Goal: Task Accomplishment & Management: Use online tool/utility

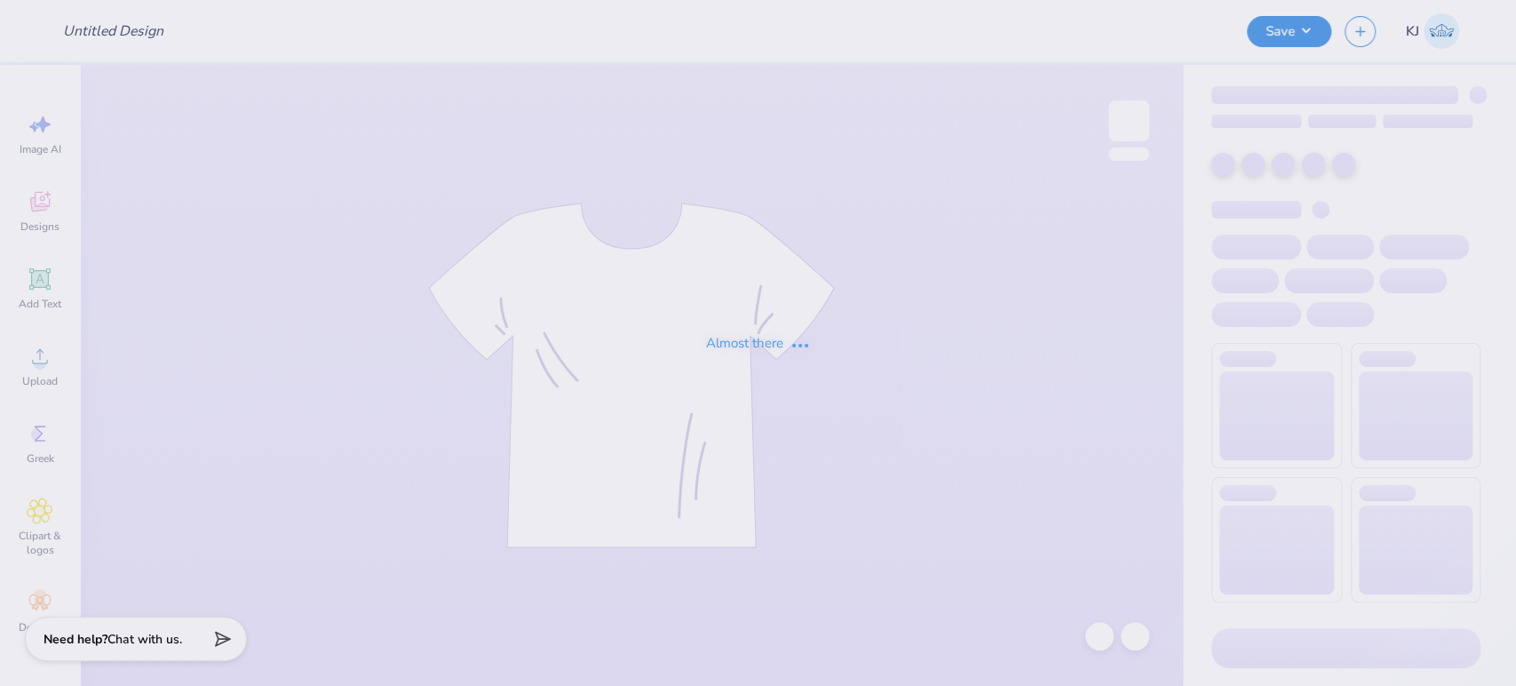
type input "[PERSON_NAME] : [GEOGRAPHIC_DATA]"
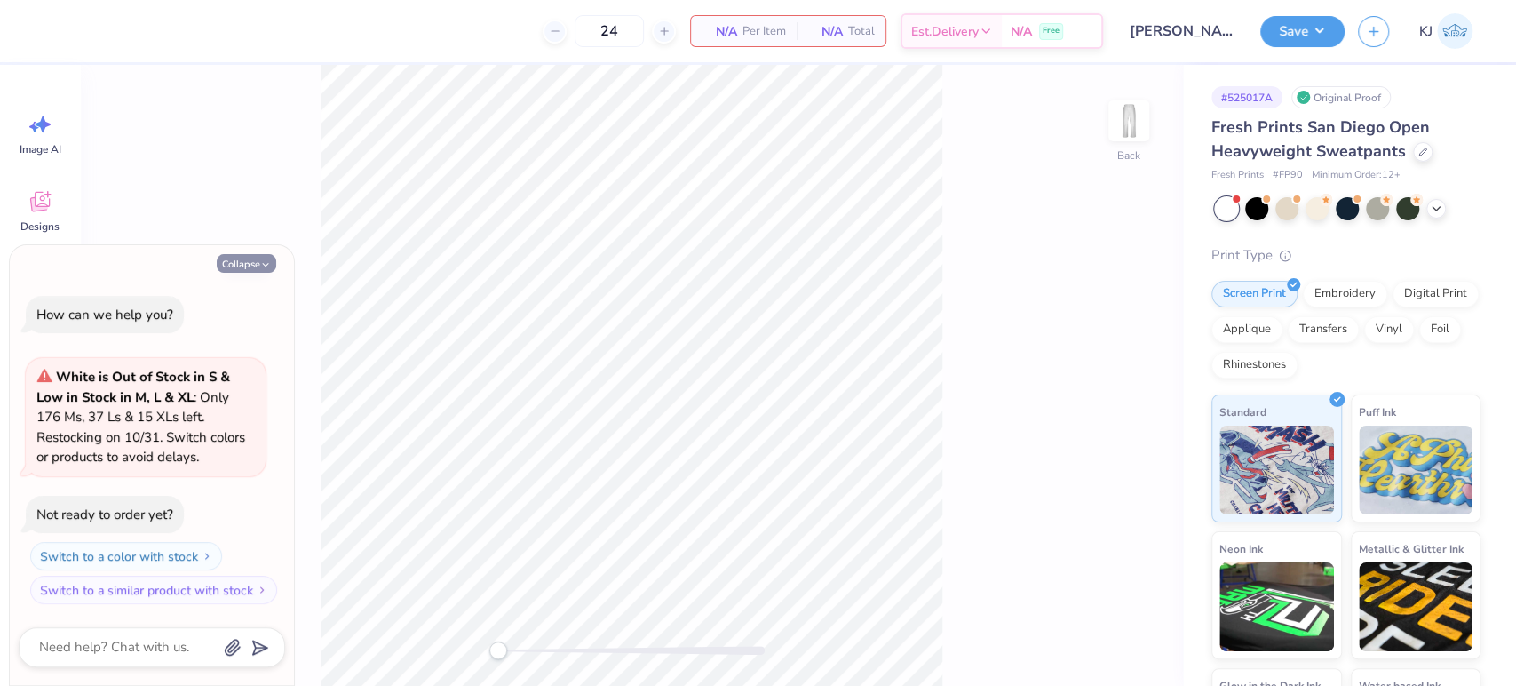
click at [270, 257] on button "Collapse" at bounding box center [247, 263] width 60 height 19
type textarea "x"
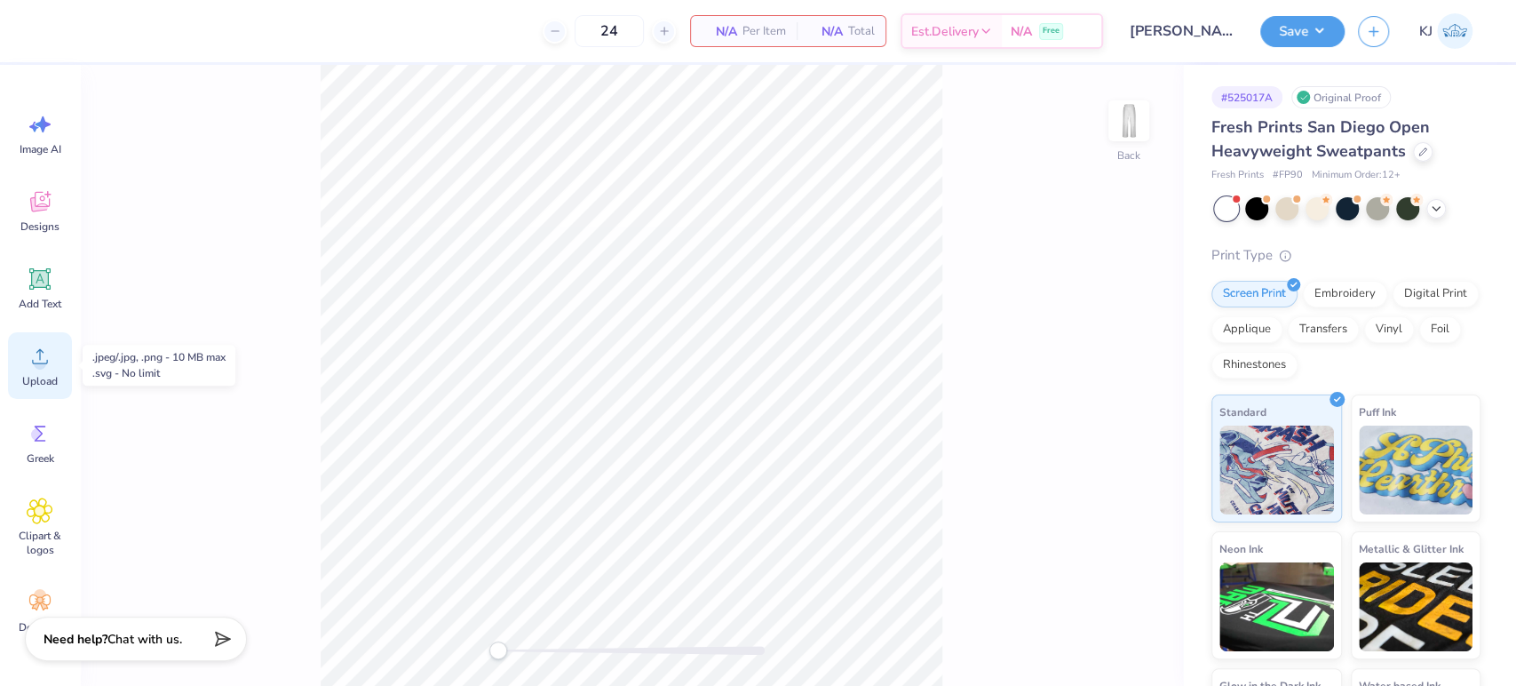
click at [30, 374] on span "Upload" at bounding box center [40, 381] width 36 height 14
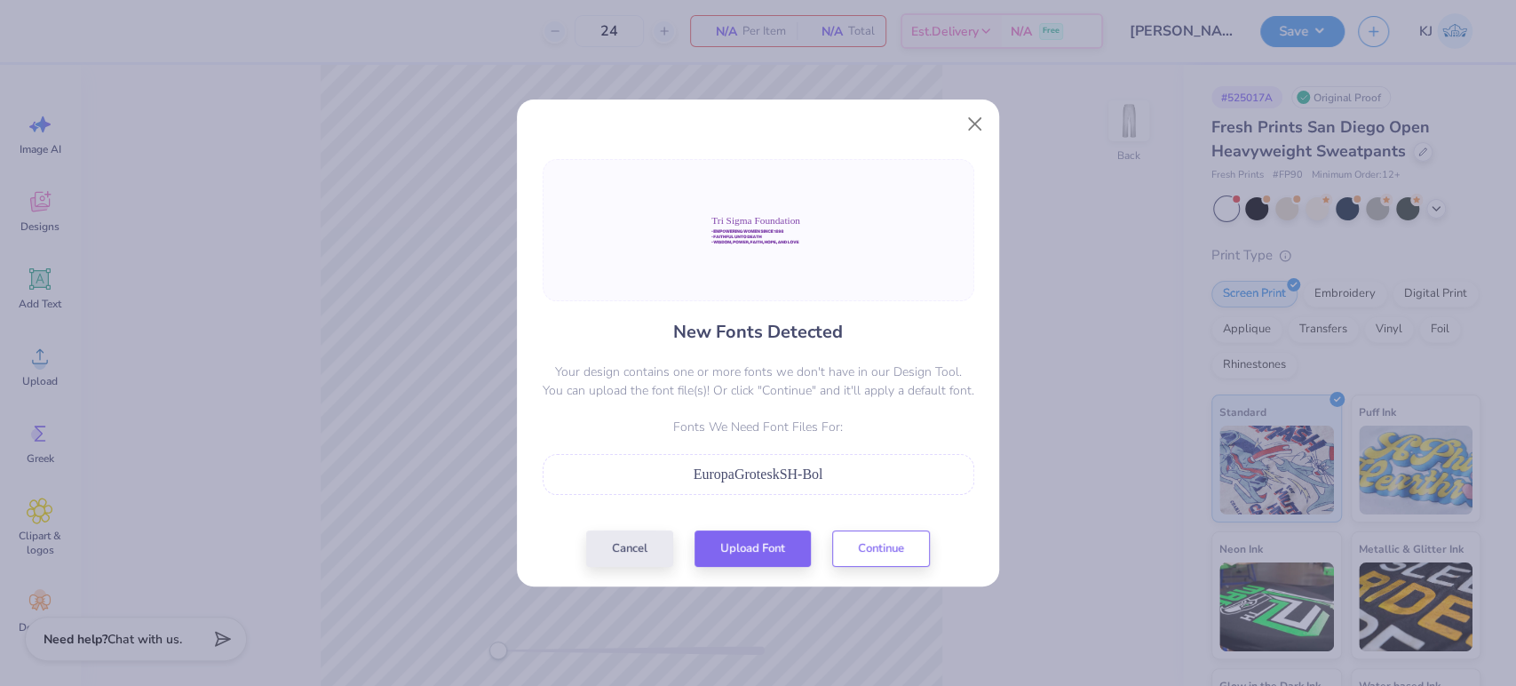
click at [750, 471] on span "EuropaGroteskSH-Bol" at bounding box center [759, 473] width 130 height 15
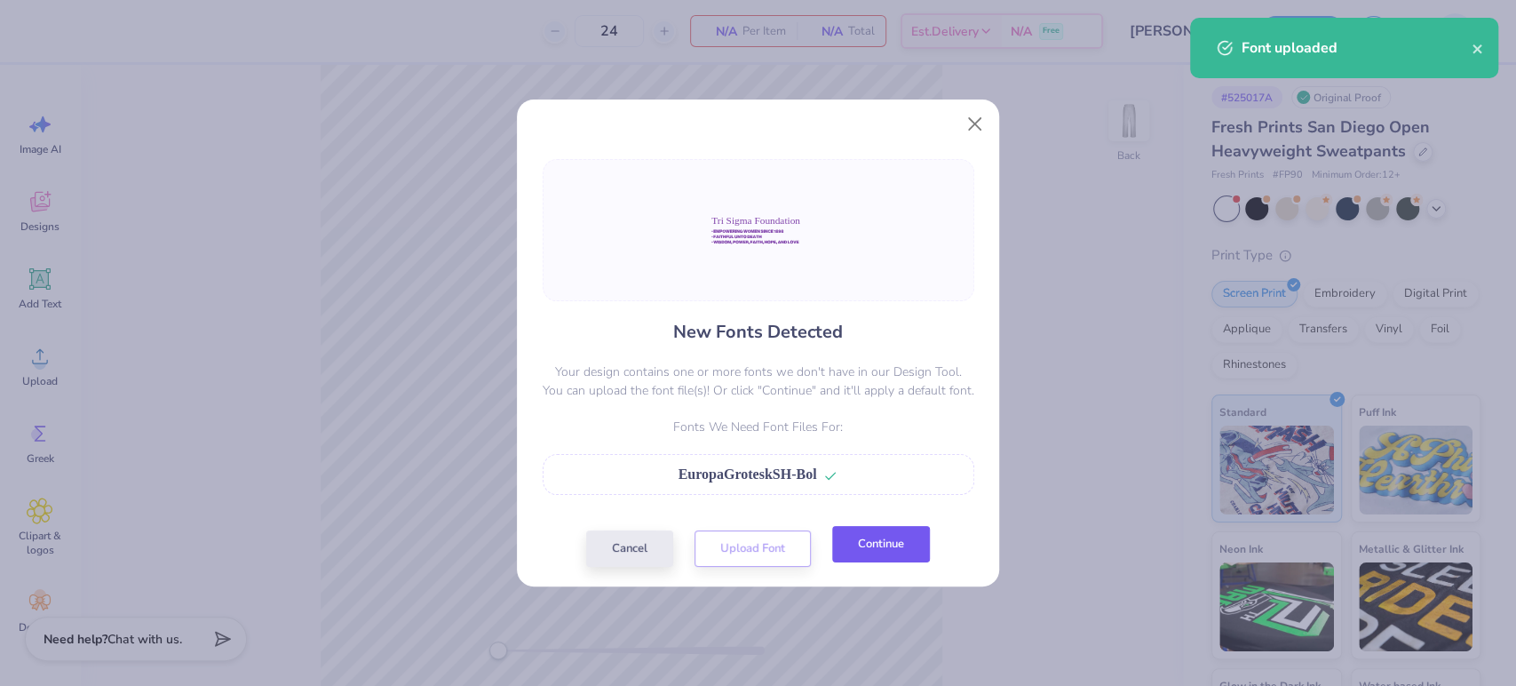
click at [854, 542] on button "Continue" at bounding box center [881, 544] width 98 height 36
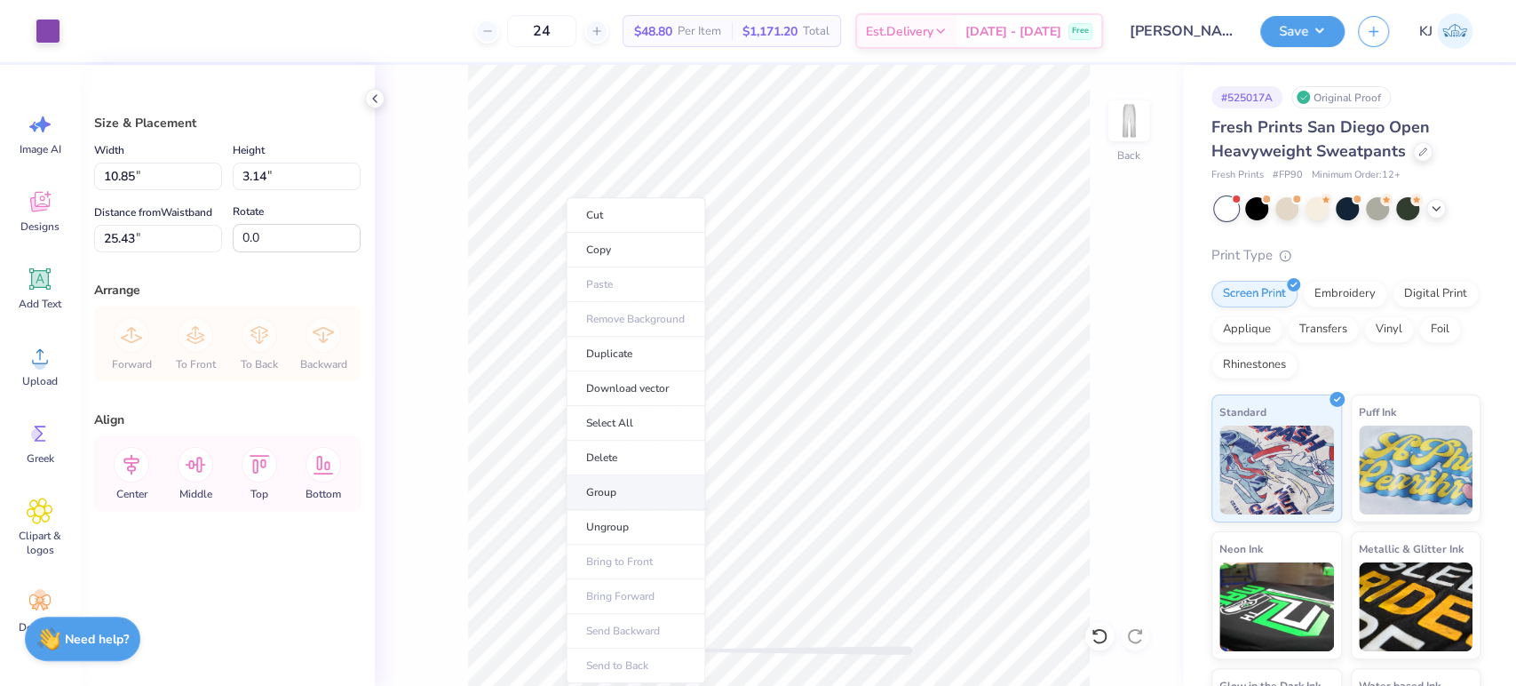
click at [626, 499] on li "Group" at bounding box center [635, 492] width 139 height 35
type input "7.17"
type input "2.08"
type input "26.71"
click at [115, 181] on input "7.17" at bounding box center [158, 177] width 128 height 28
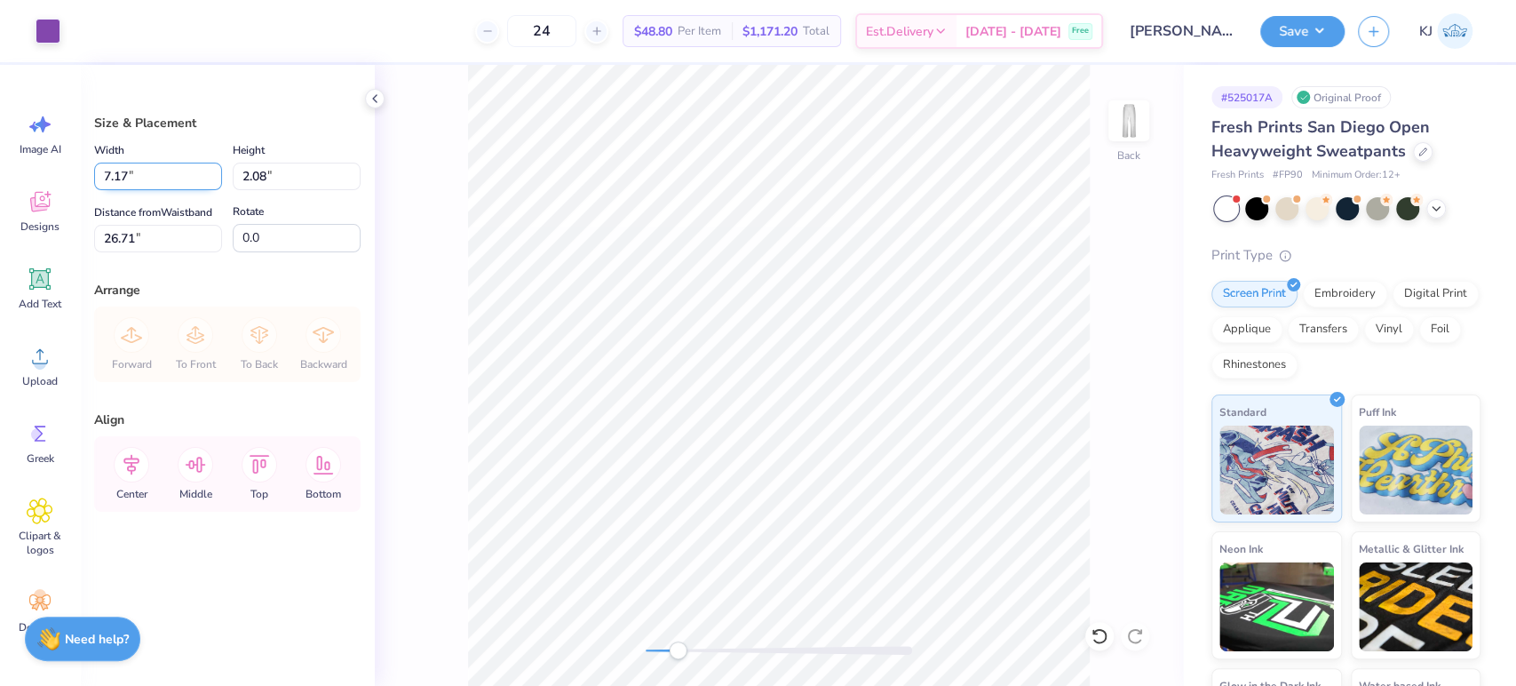
click at [115, 181] on input "7.17" at bounding box center [158, 177] width 128 height 28
type input "7.00"
type input "2.03"
click at [115, 230] on input "26.74" at bounding box center [158, 239] width 128 height 28
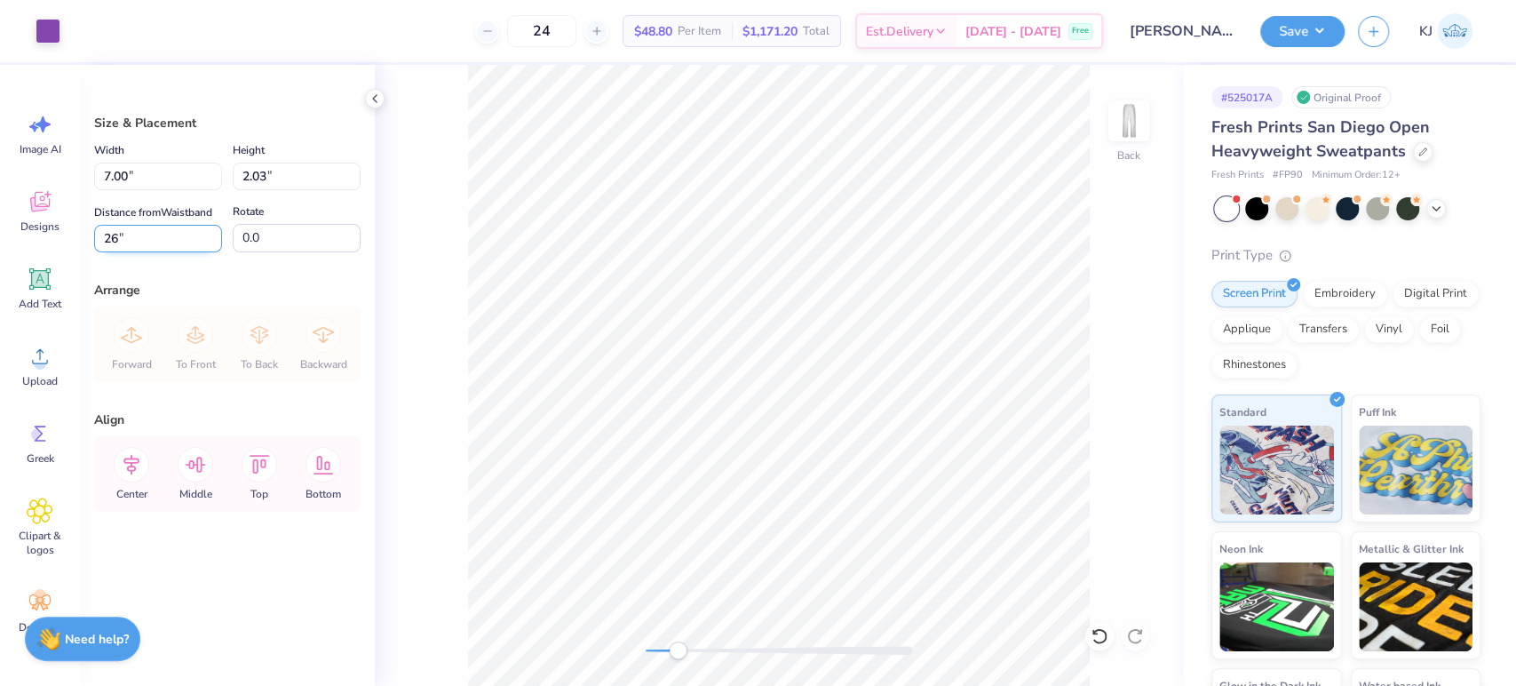
type input "26"
click at [112, 239] on input "26.00" at bounding box center [158, 239] width 128 height 28
type input "20"
click at [107, 172] on input "7.00" at bounding box center [158, 177] width 128 height 28
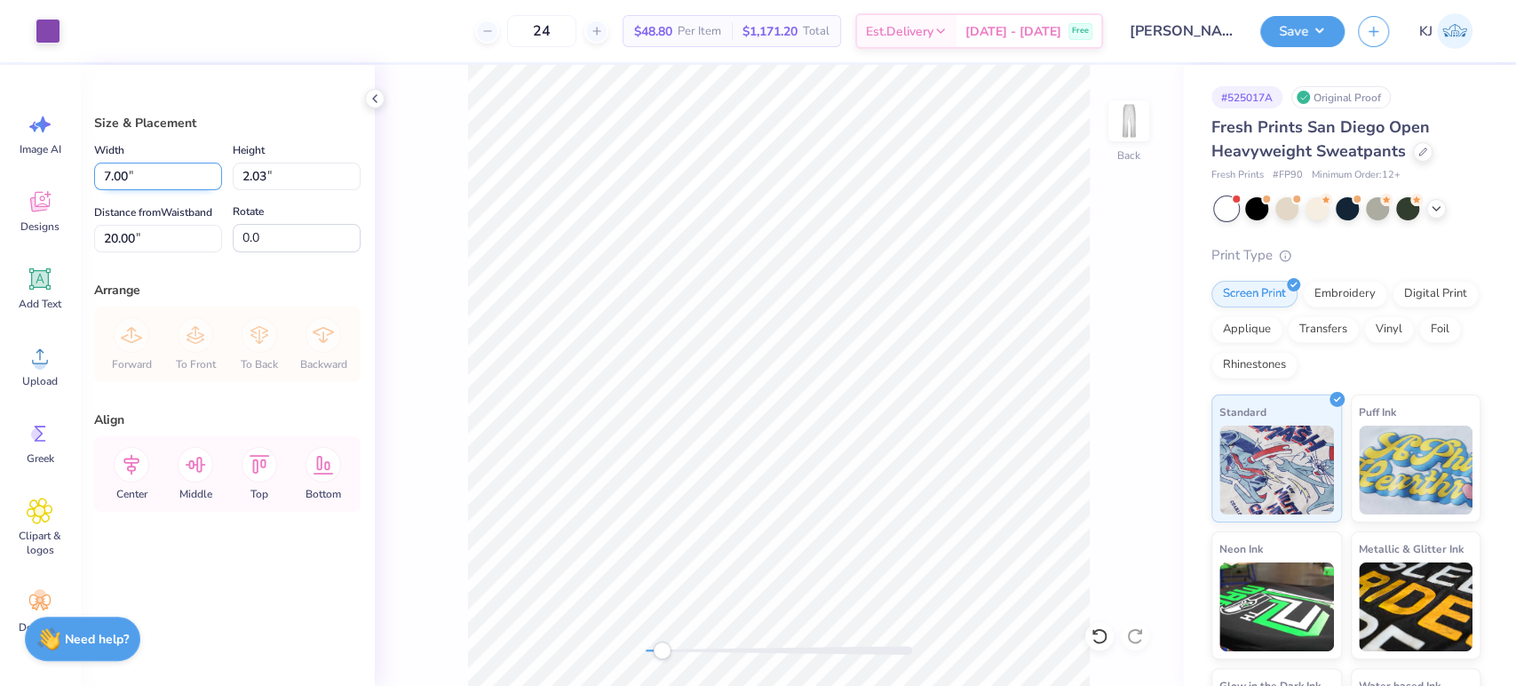
click at [107, 172] on input "7.00" at bounding box center [158, 177] width 128 height 28
type input "8.00"
type input "2.32"
type input "19.86"
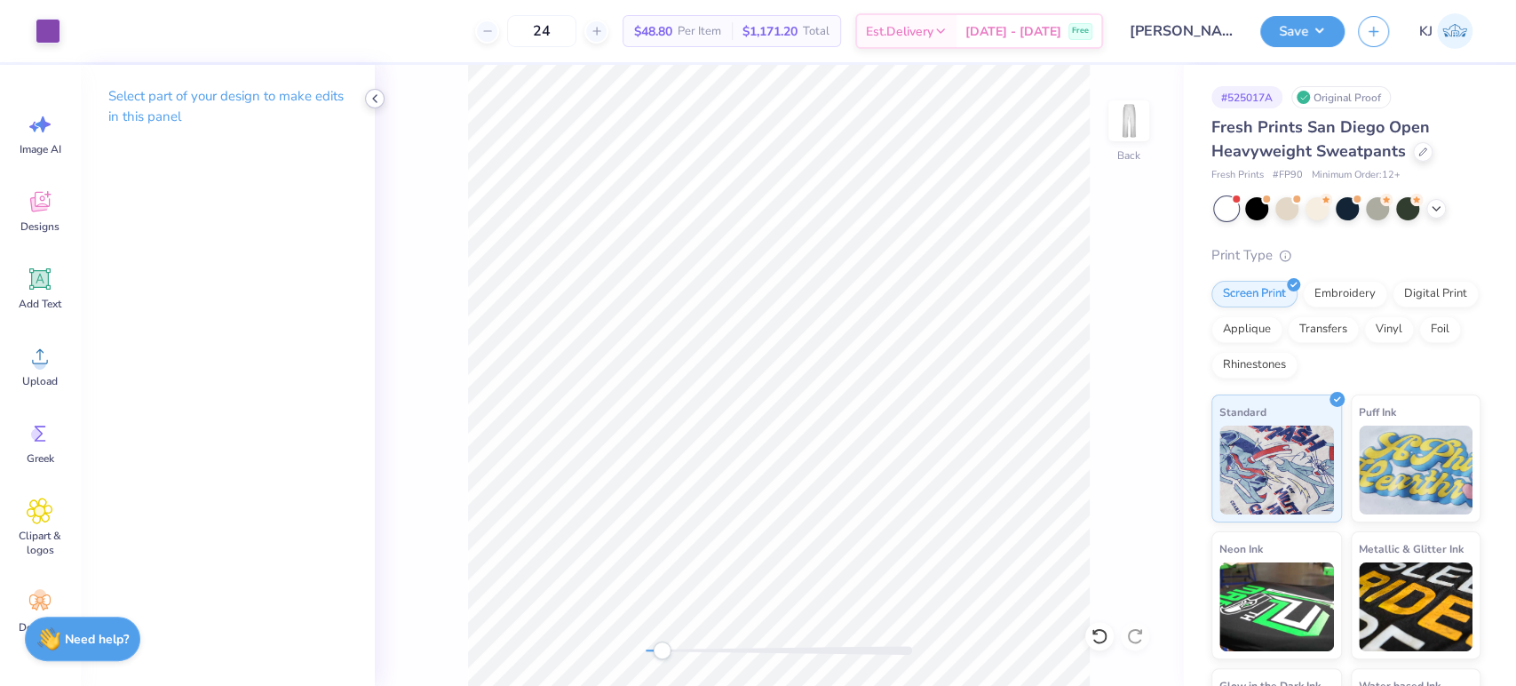
click at [380, 99] on icon at bounding box center [375, 98] width 14 height 14
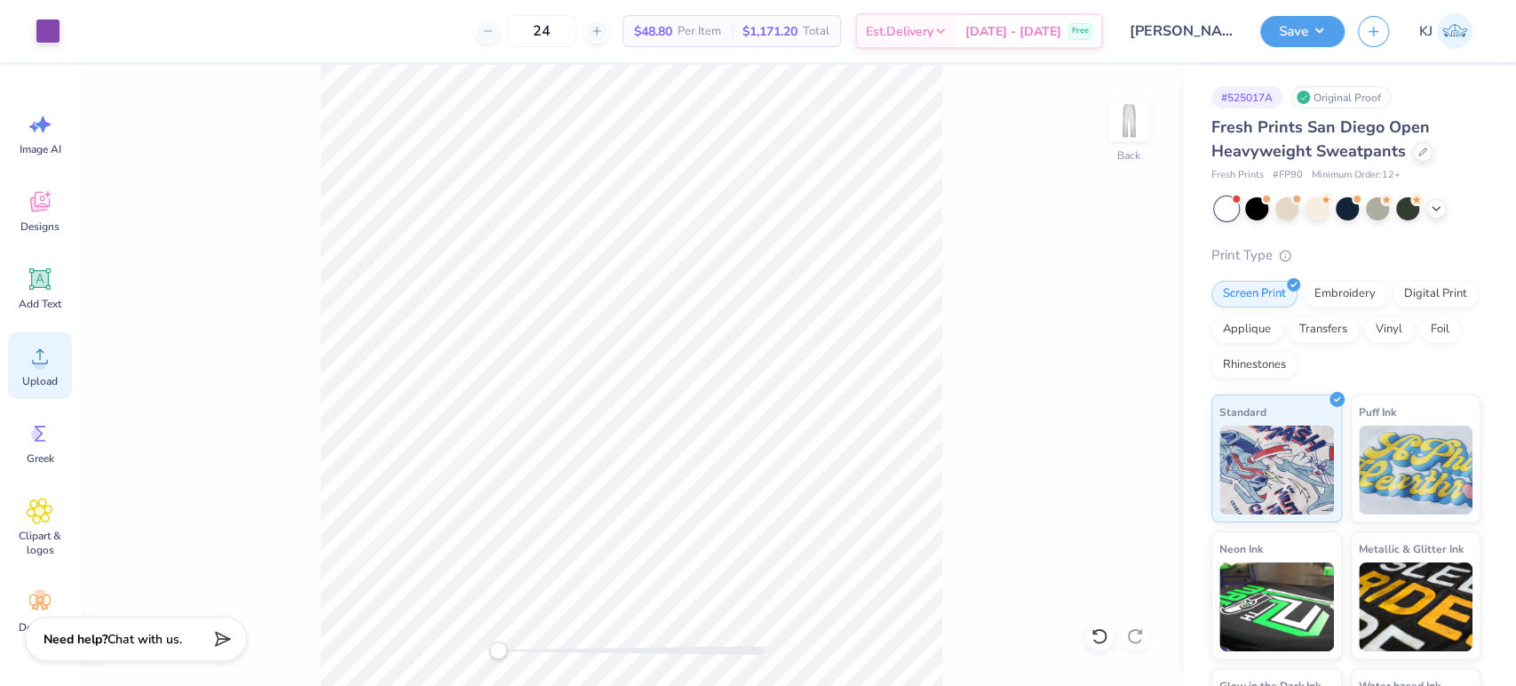
click at [28, 353] on icon at bounding box center [40, 356] width 27 height 27
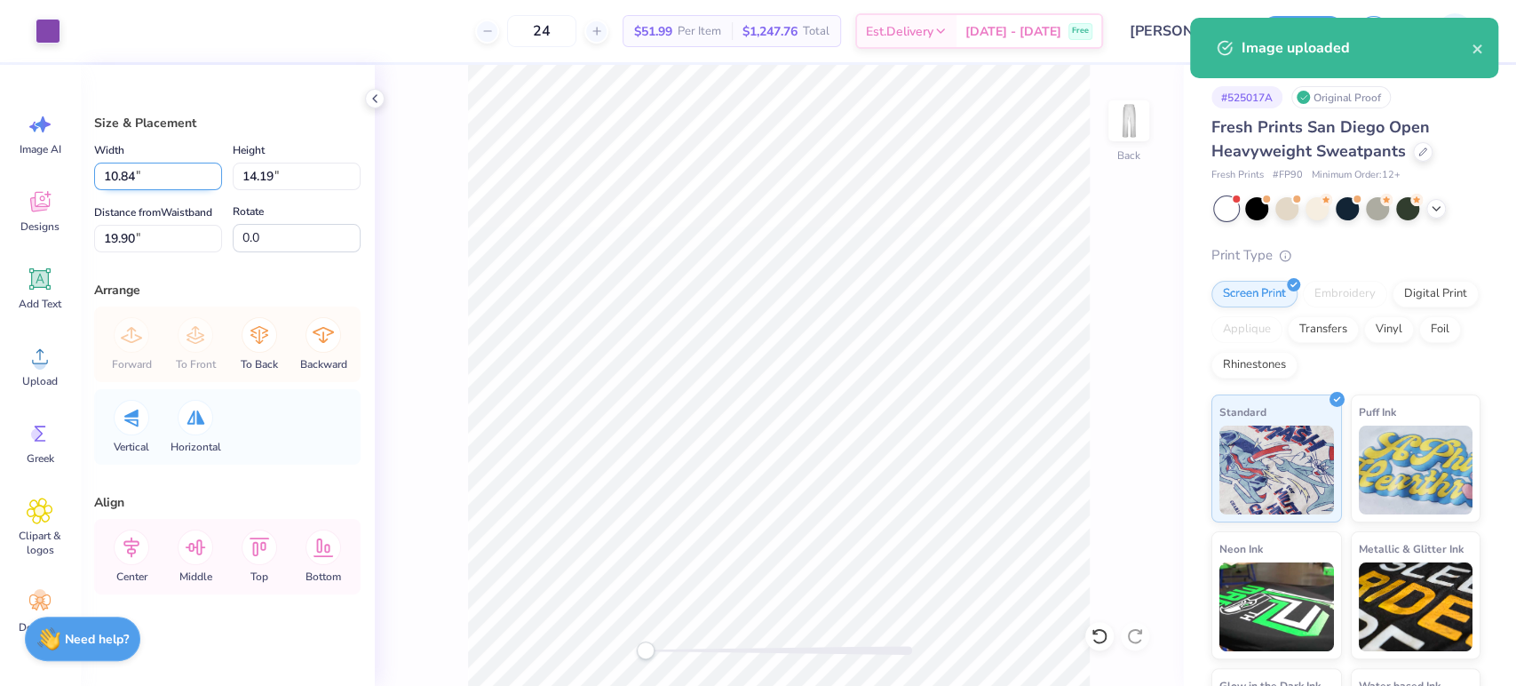
click at [121, 173] on input "10.84" at bounding box center [158, 177] width 128 height 28
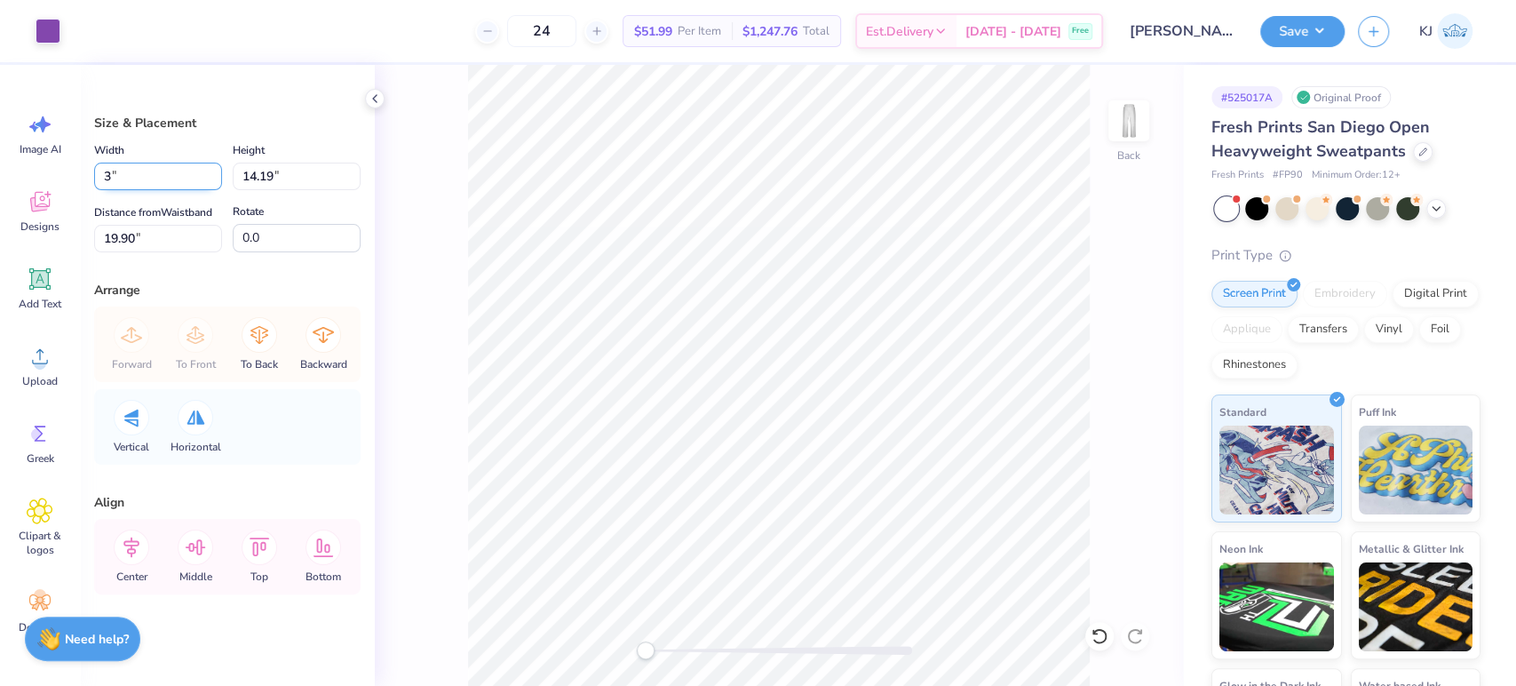
type input "3.00"
type input "3.93"
type input "25.04"
click at [123, 175] on input "3.00" at bounding box center [158, 177] width 128 height 28
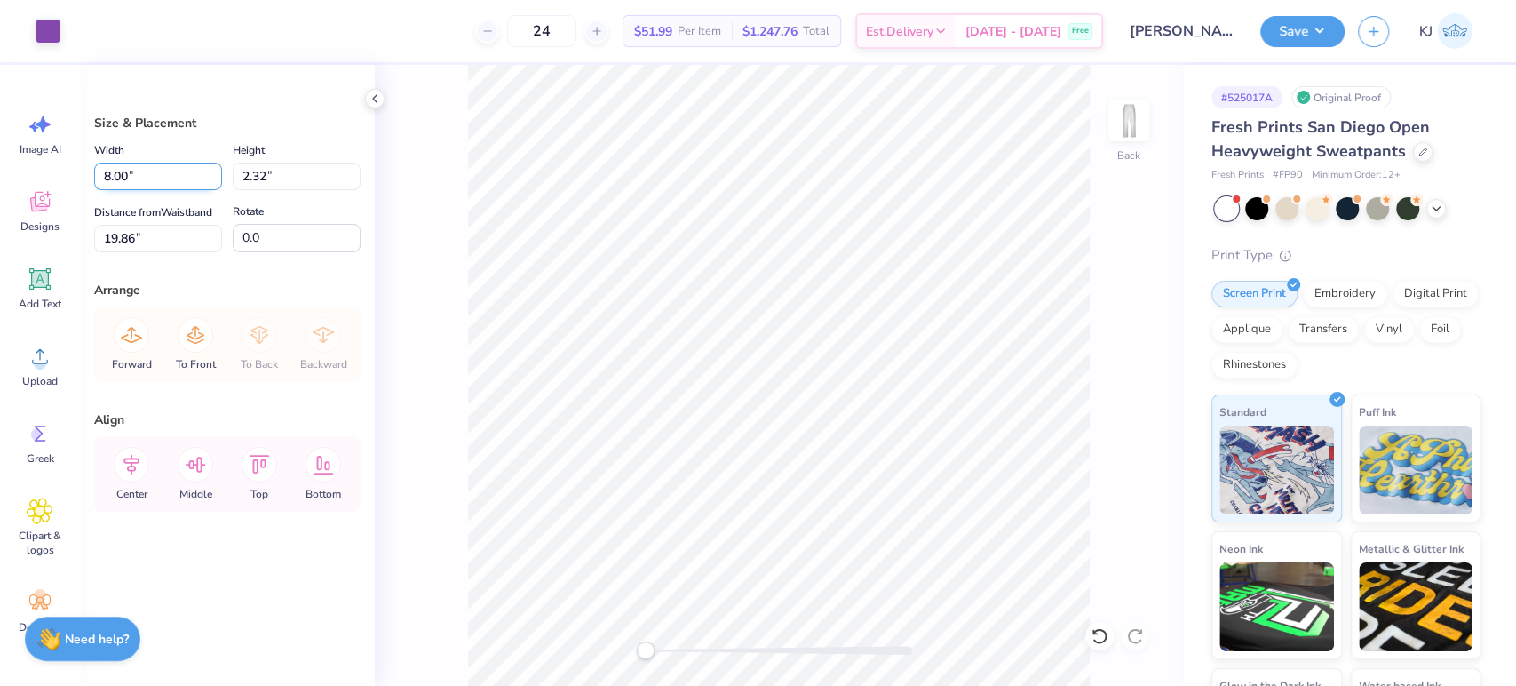
click at [117, 172] on input "8.00" at bounding box center [158, 177] width 128 height 28
type input "6.00"
type input "1.74"
click at [113, 245] on input "20.14" at bounding box center [158, 239] width 128 height 28
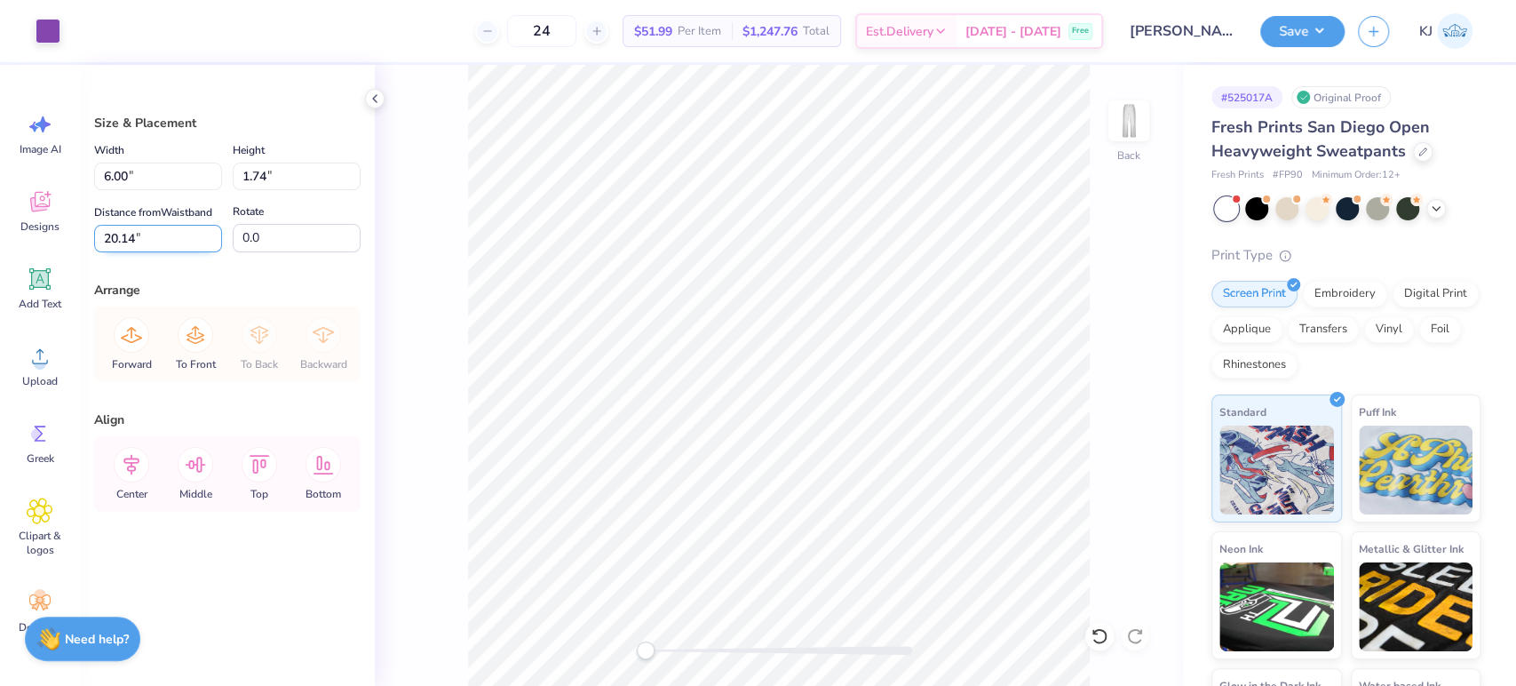
click at [113, 245] on input "20.14" at bounding box center [158, 239] width 128 height 28
type input "20"
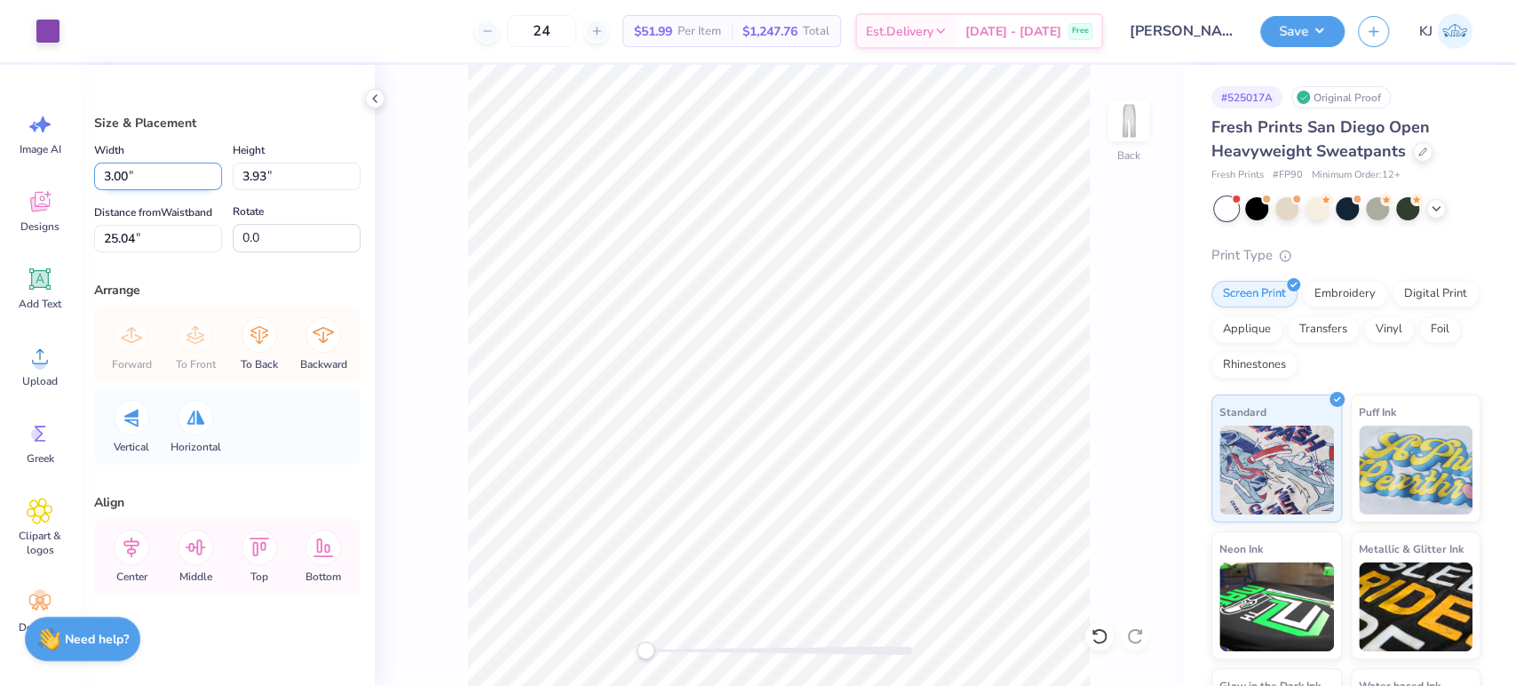
click at [114, 174] on input "3.00" at bounding box center [158, 177] width 128 height 28
type input "6.00"
type input "7.85"
type input "23.07"
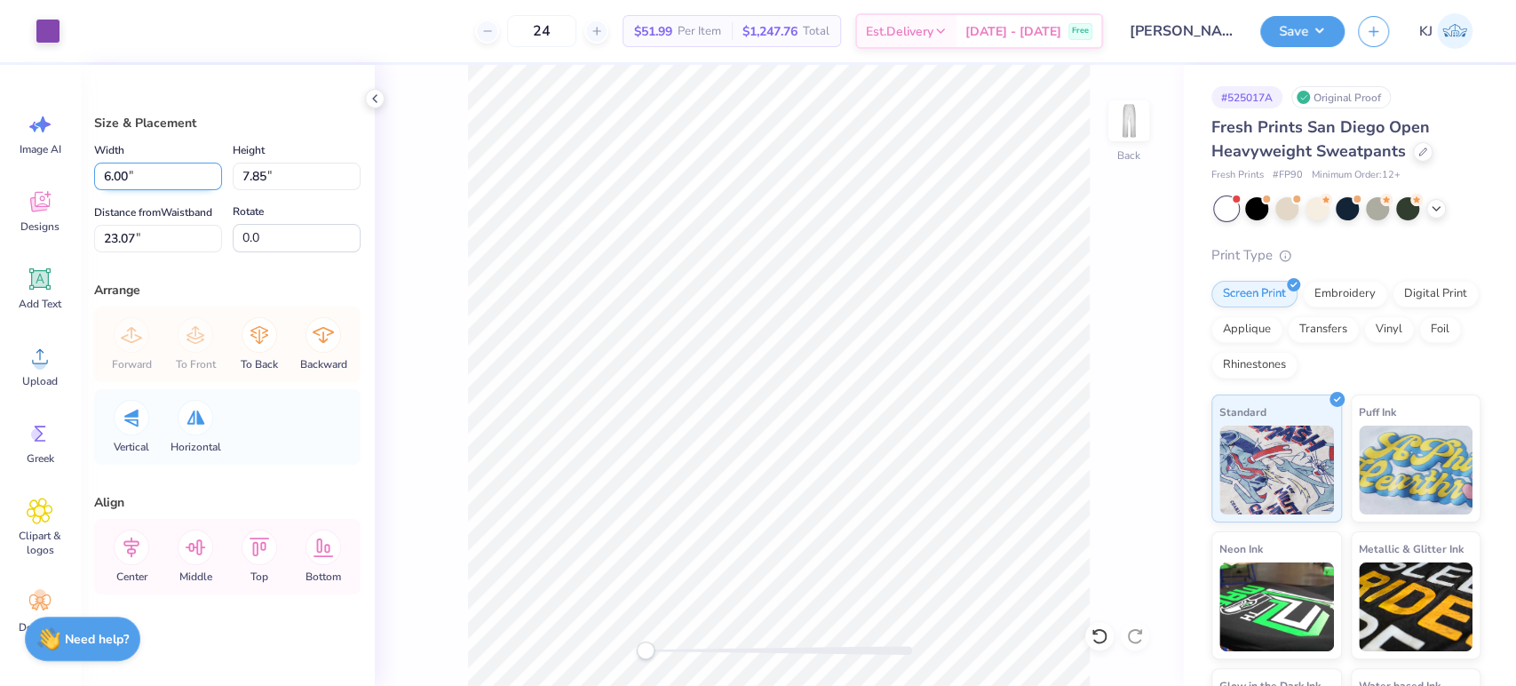
click at [103, 171] on input "6.00" at bounding box center [158, 177] width 128 height 28
type input "3.00"
type input "3.93"
type input "36.29"
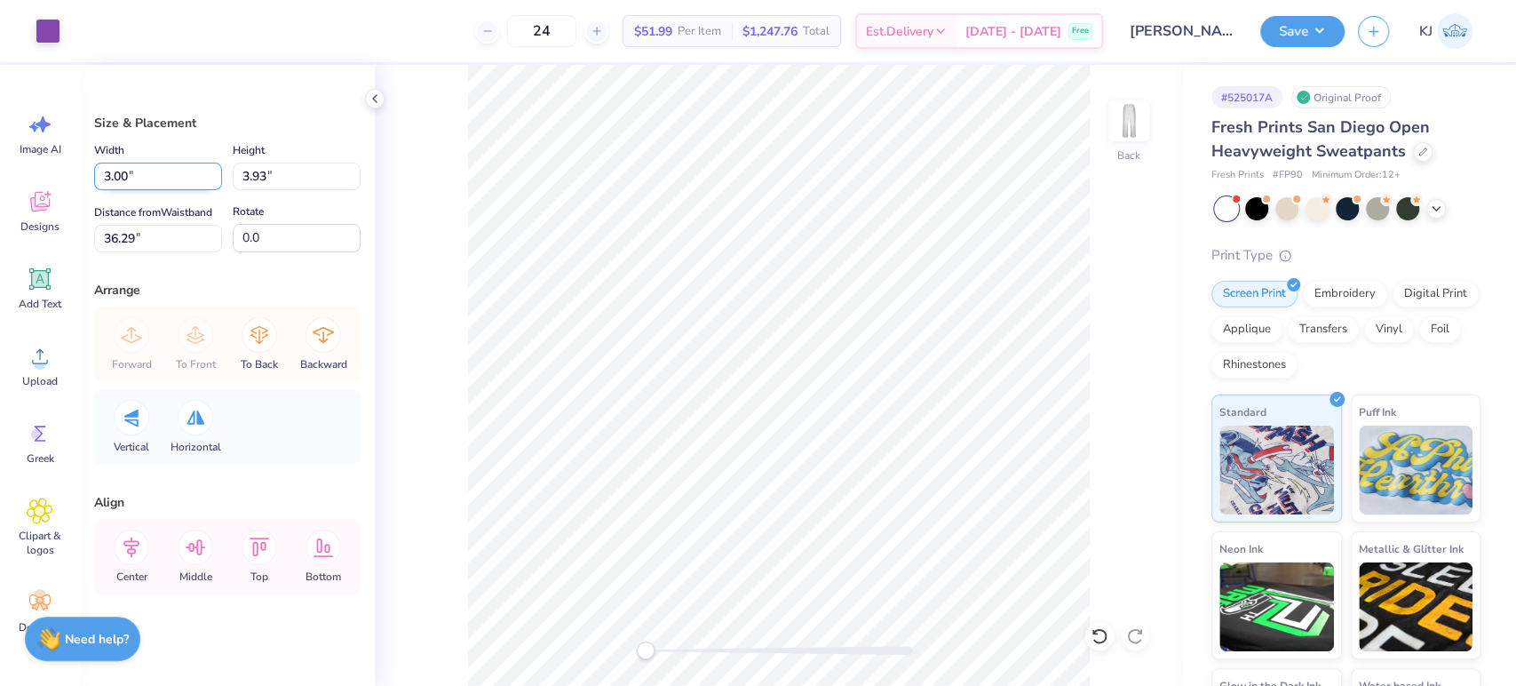
click at [157, 175] on input "3.00" at bounding box center [158, 177] width 128 height 28
type input "3.50"
type input "4.58"
type input "35.96"
click at [123, 170] on input "3.50" at bounding box center [158, 177] width 128 height 28
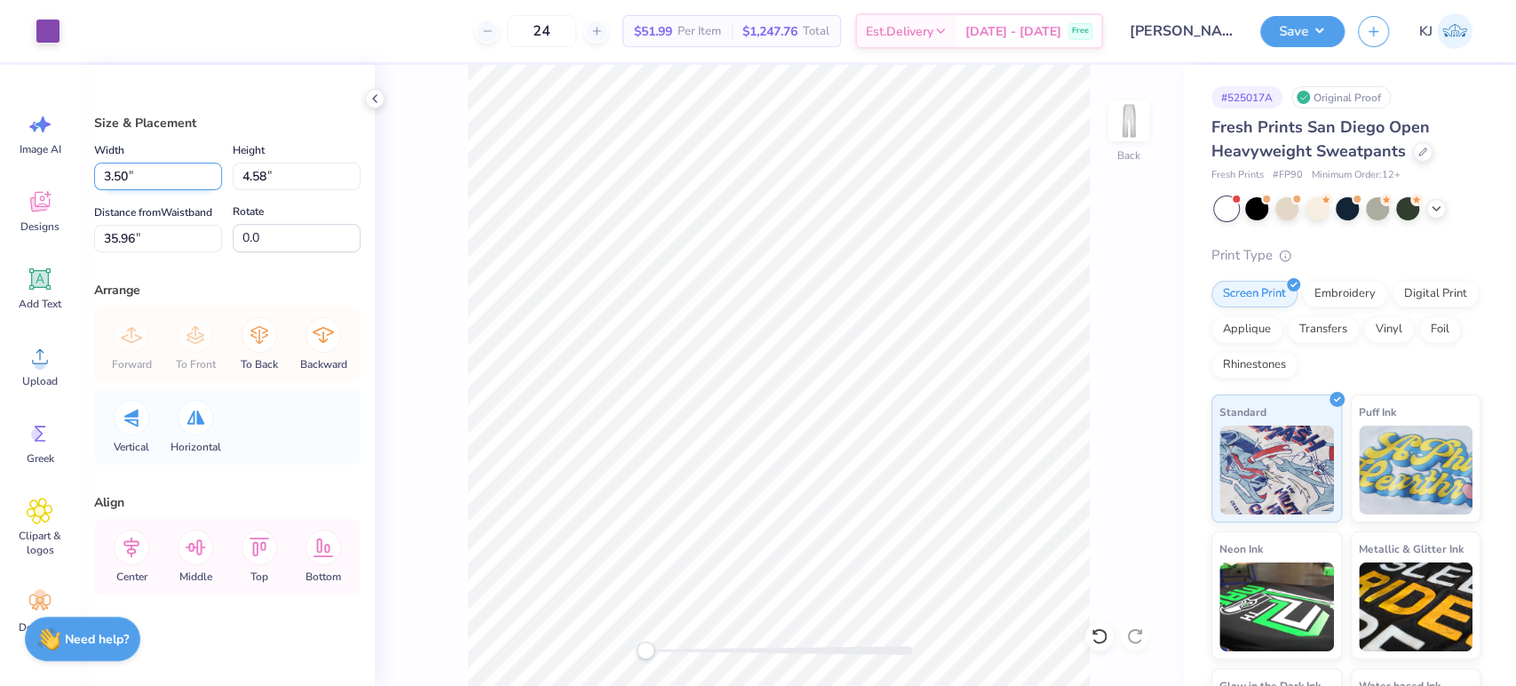
click at [123, 170] on input "3.50" at bounding box center [158, 177] width 128 height 28
type input "4.00"
type input "5.23"
type input "35.64"
click at [123, 170] on input "4.00" at bounding box center [158, 177] width 128 height 28
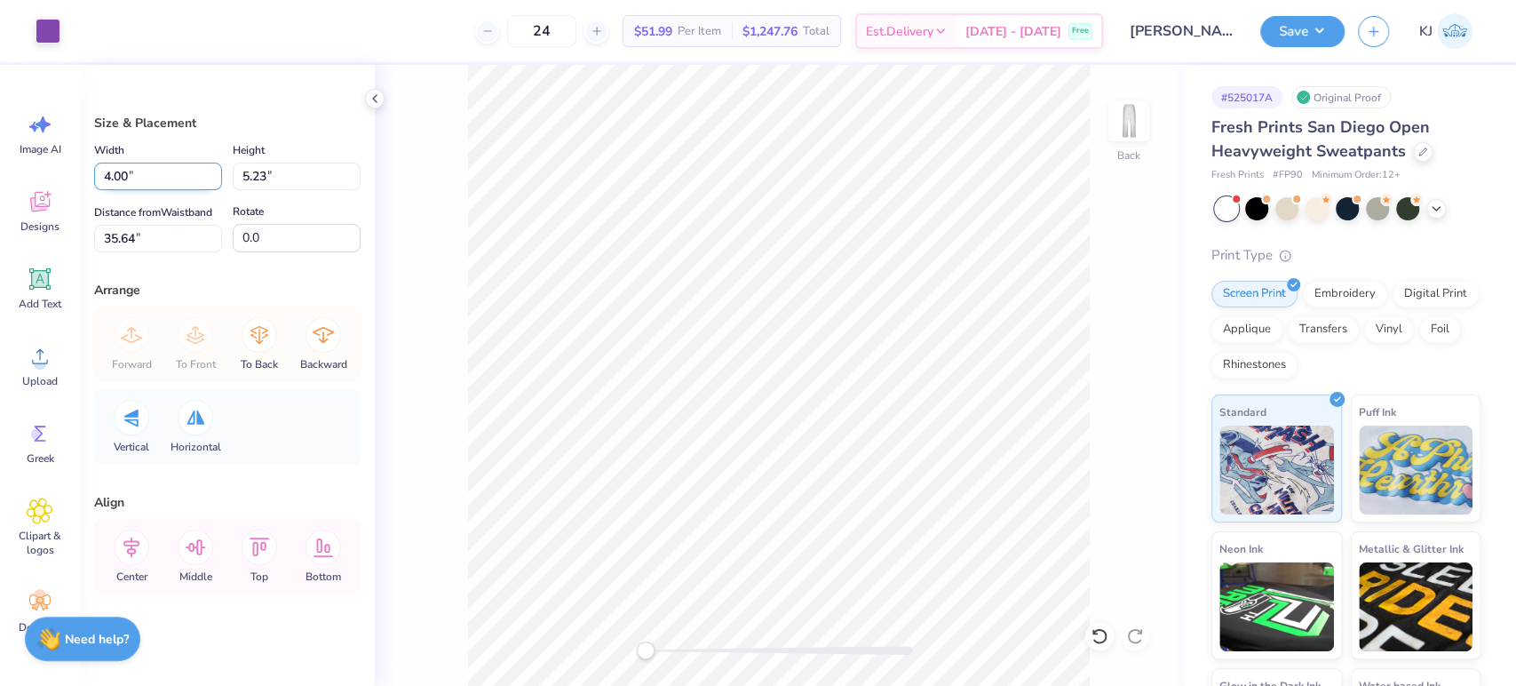
click at [123, 170] on input "4.00" at bounding box center [158, 177] width 128 height 28
type input "6.00"
type input "7.85"
type input "34.33"
click at [121, 252] on input "34.33" at bounding box center [158, 239] width 128 height 28
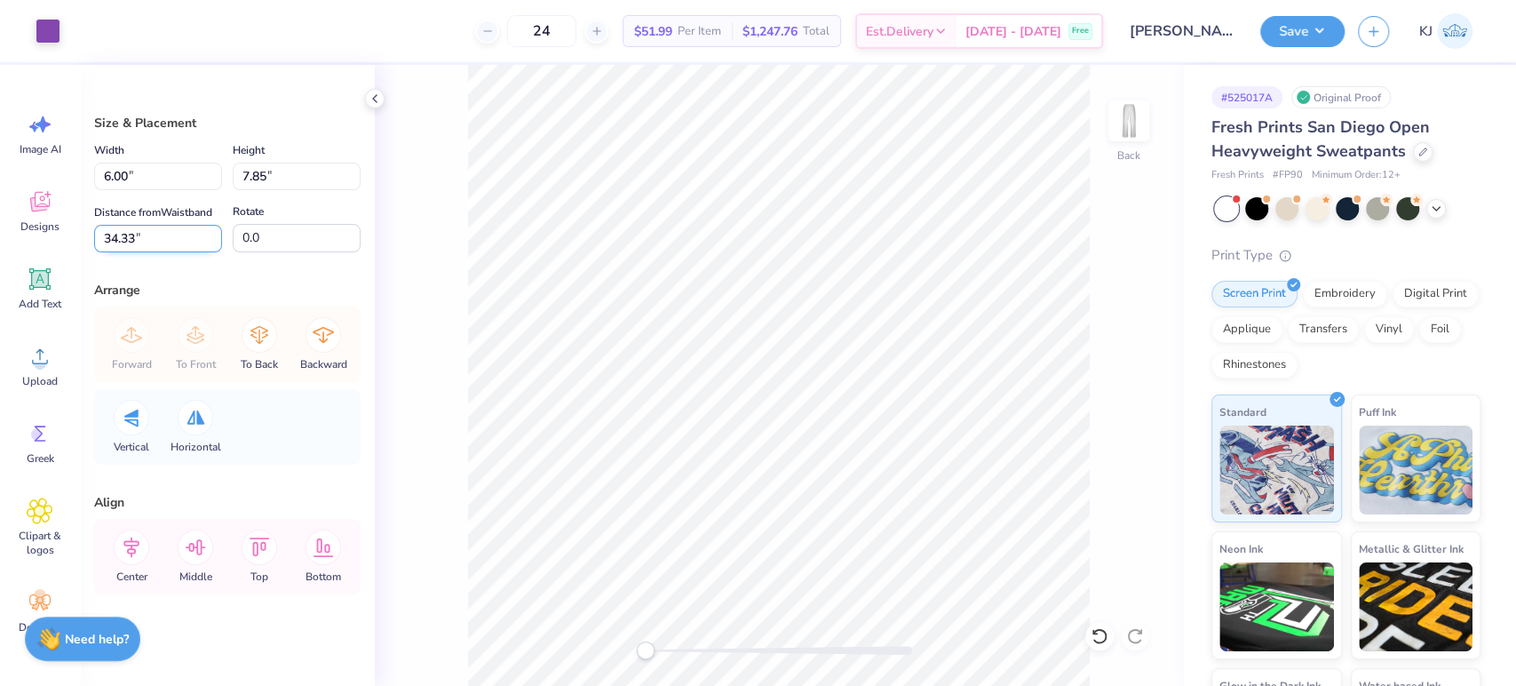
click at [121, 252] on input "34.33" at bounding box center [158, 239] width 128 height 28
click at [117, 252] on input "34" at bounding box center [158, 239] width 128 height 28
type input "30"
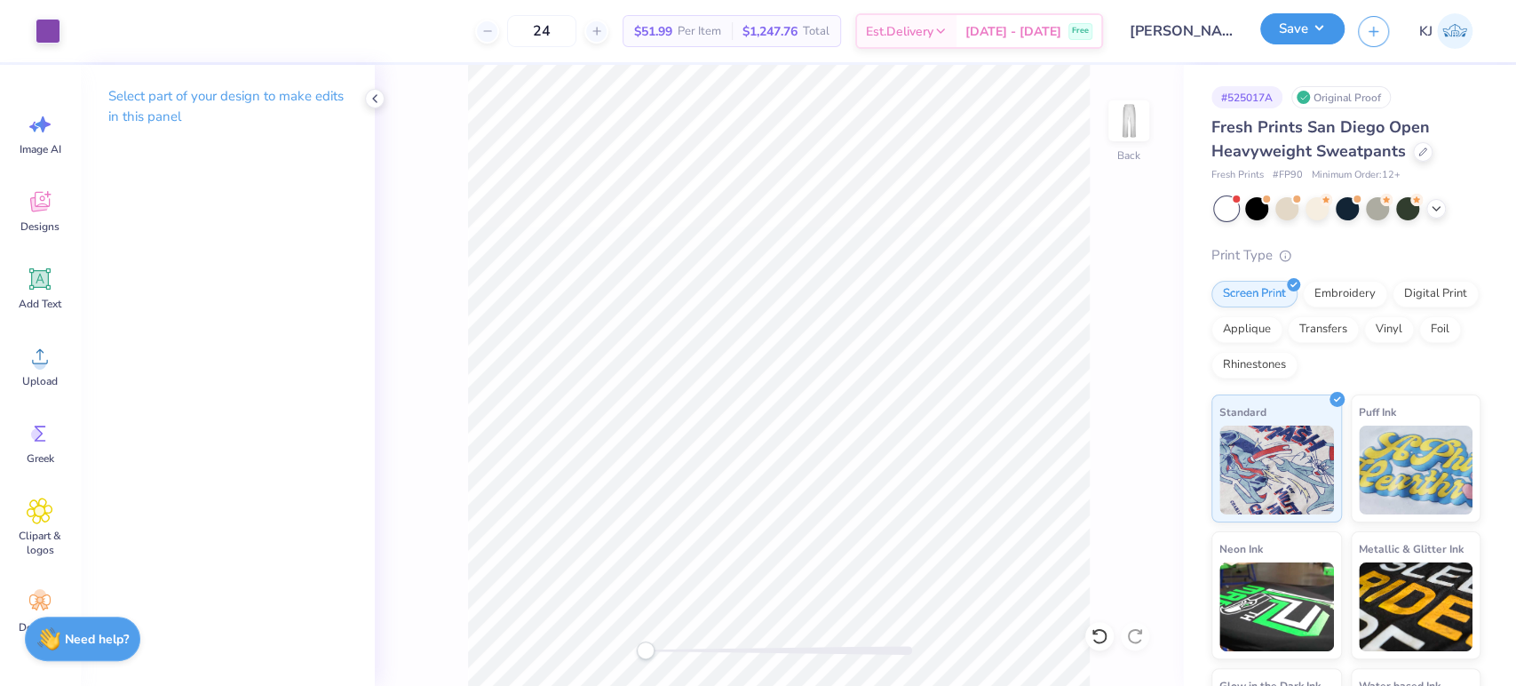
click at [1328, 30] on button "Save" at bounding box center [1302, 28] width 84 height 31
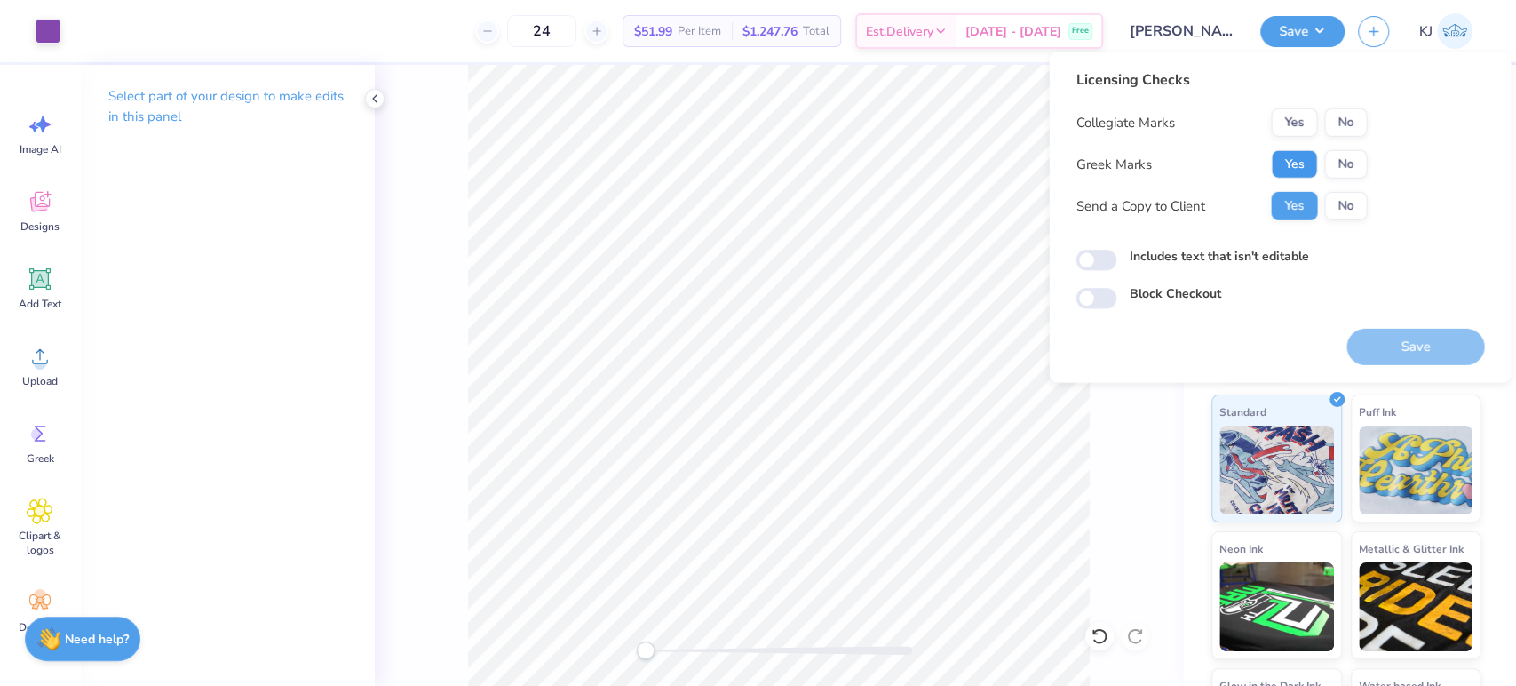
click at [1306, 162] on button "Yes" at bounding box center [1294, 164] width 46 height 28
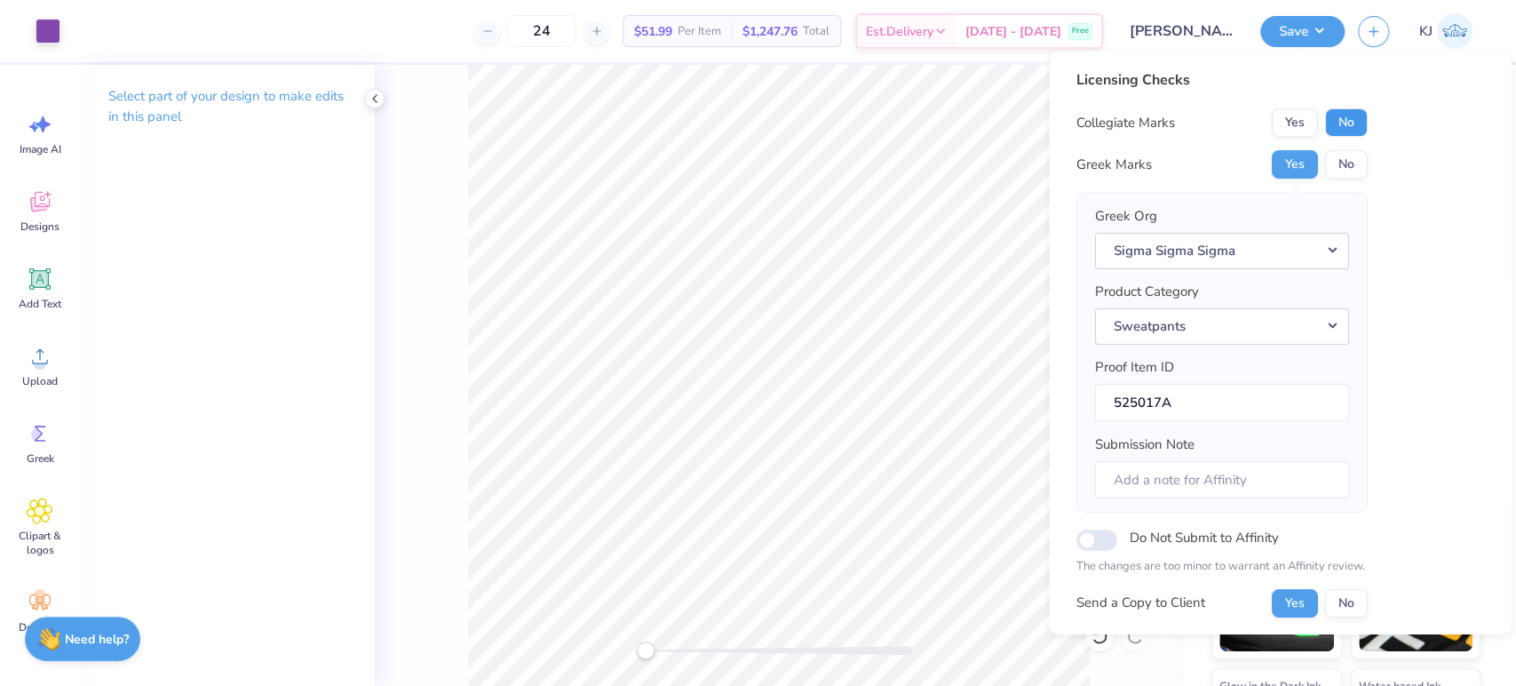
click at [1350, 121] on button "No" at bounding box center [1345, 122] width 43 height 28
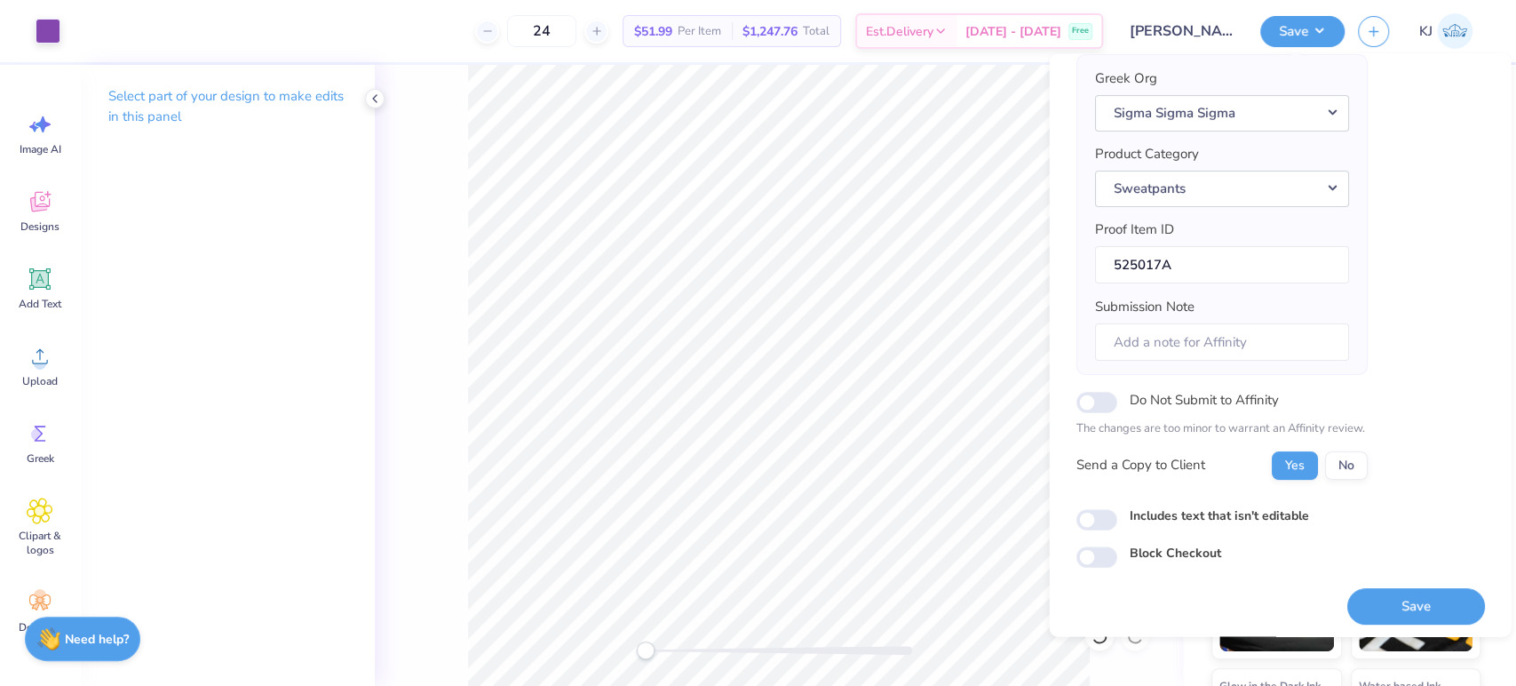
scroll to position [142, 0]
click at [1388, 599] on button "Save" at bounding box center [1415, 603] width 138 height 36
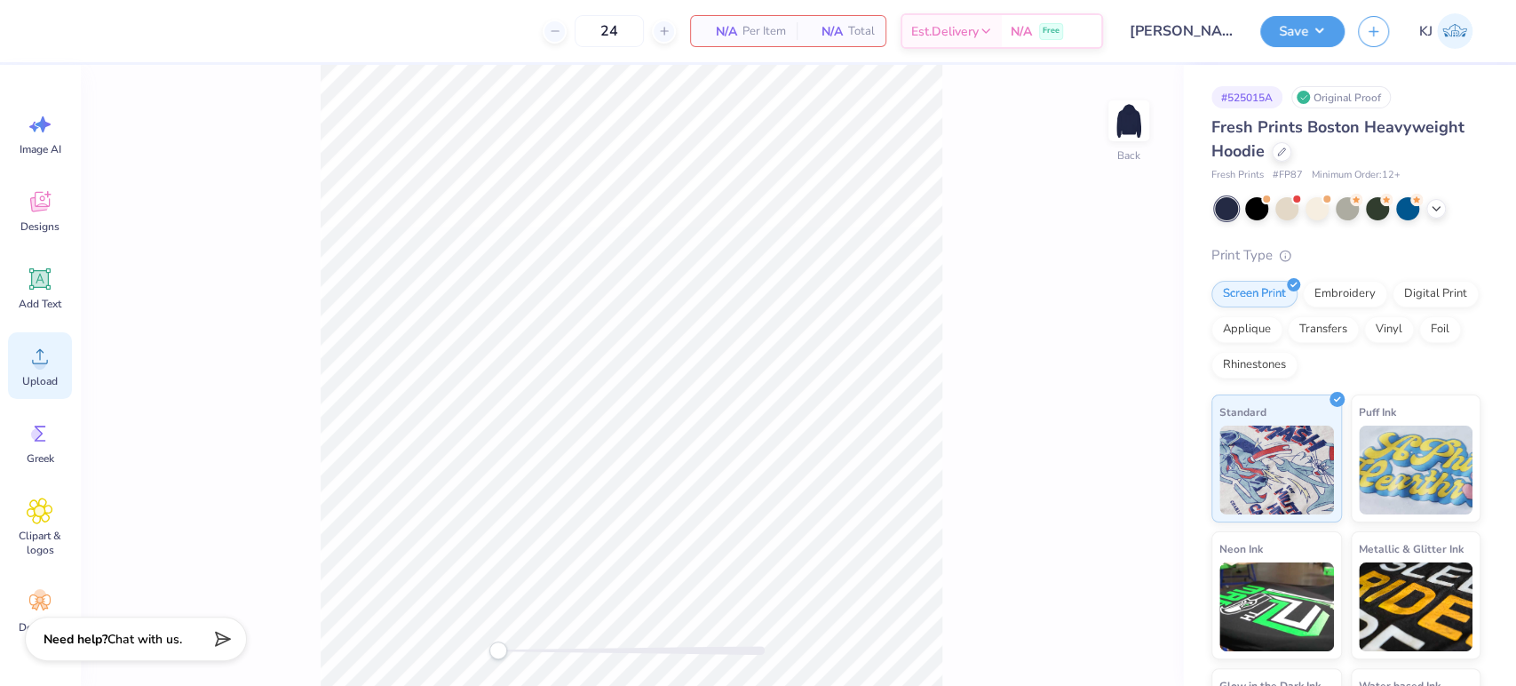
click at [44, 380] on span "Upload" at bounding box center [40, 381] width 36 height 14
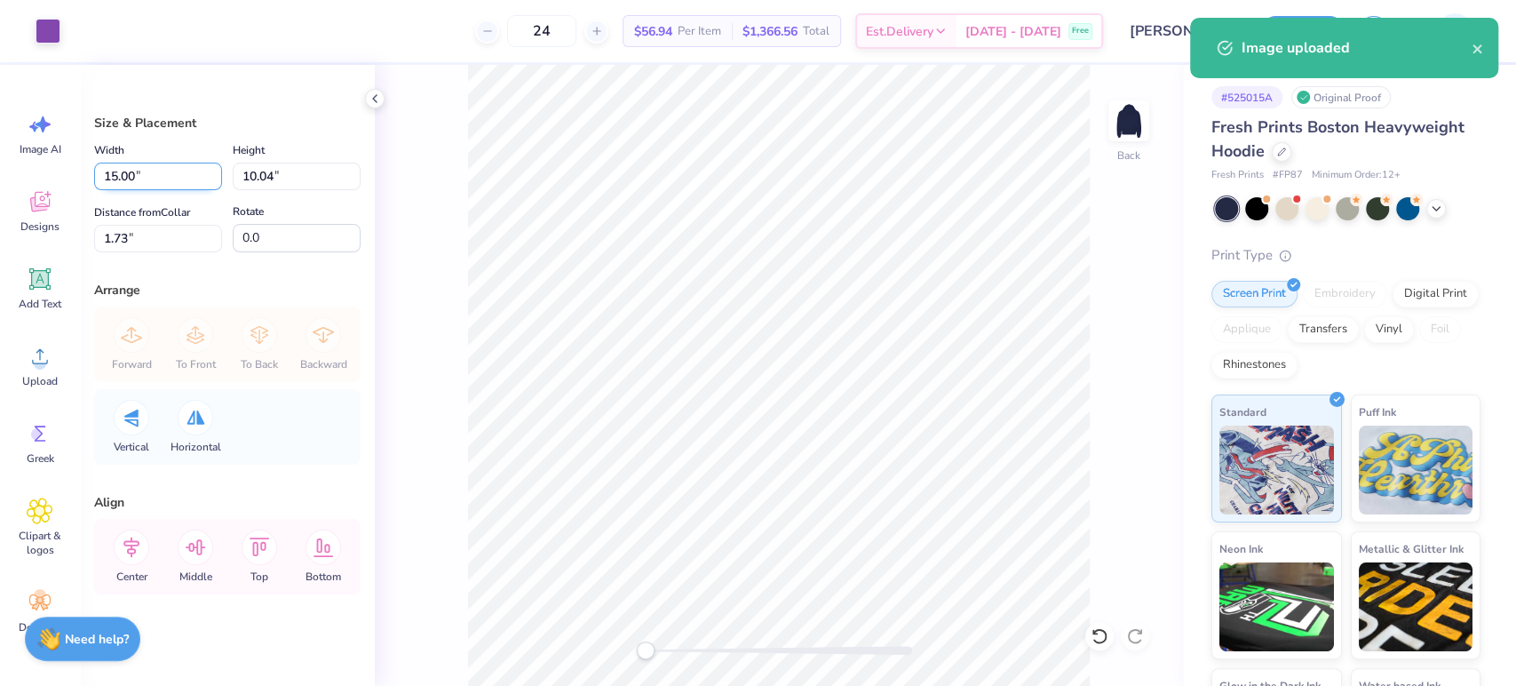
click at [119, 175] on input "15.00" at bounding box center [158, 177] width 128 height 28
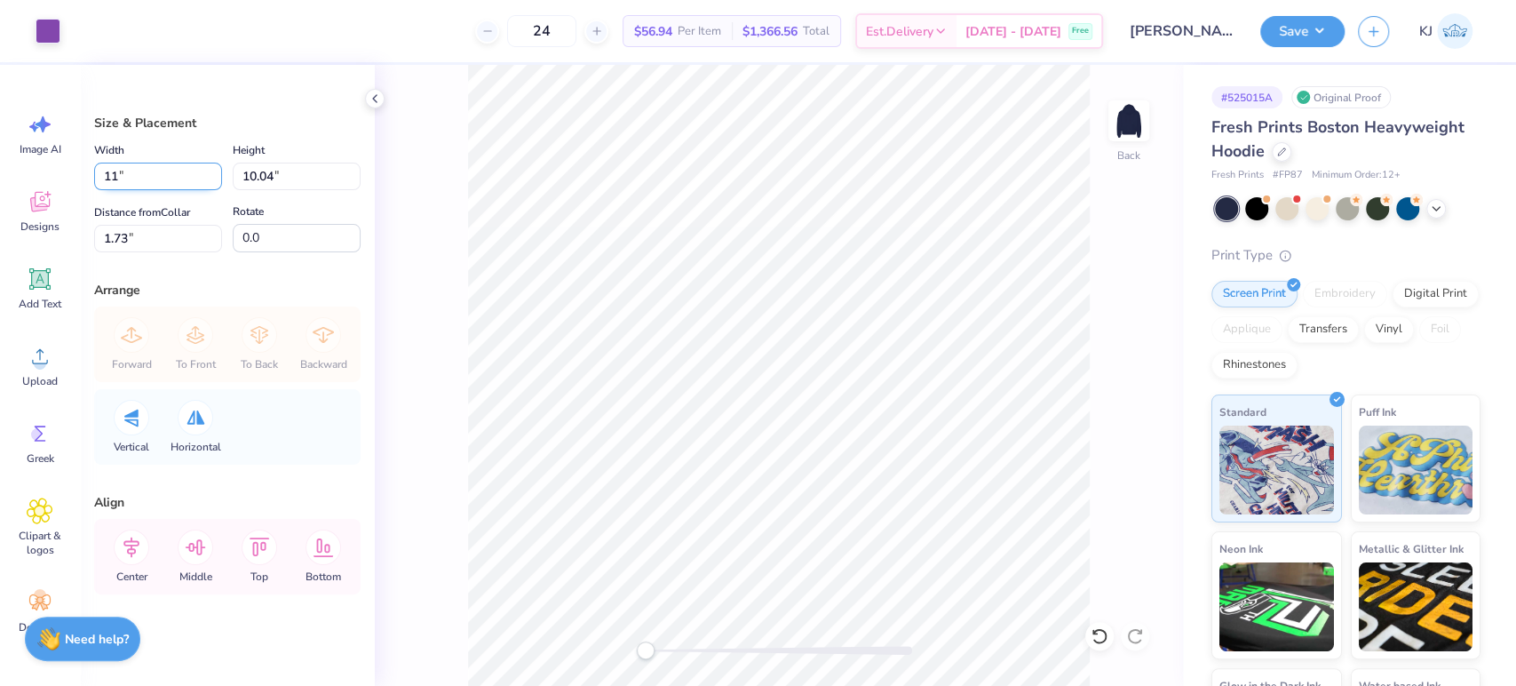
type input "11.00"
type input "7.36"
click at [114, 232] on input "3.07" at bounding box center [158, 239] width 128 height 28
type input "3"
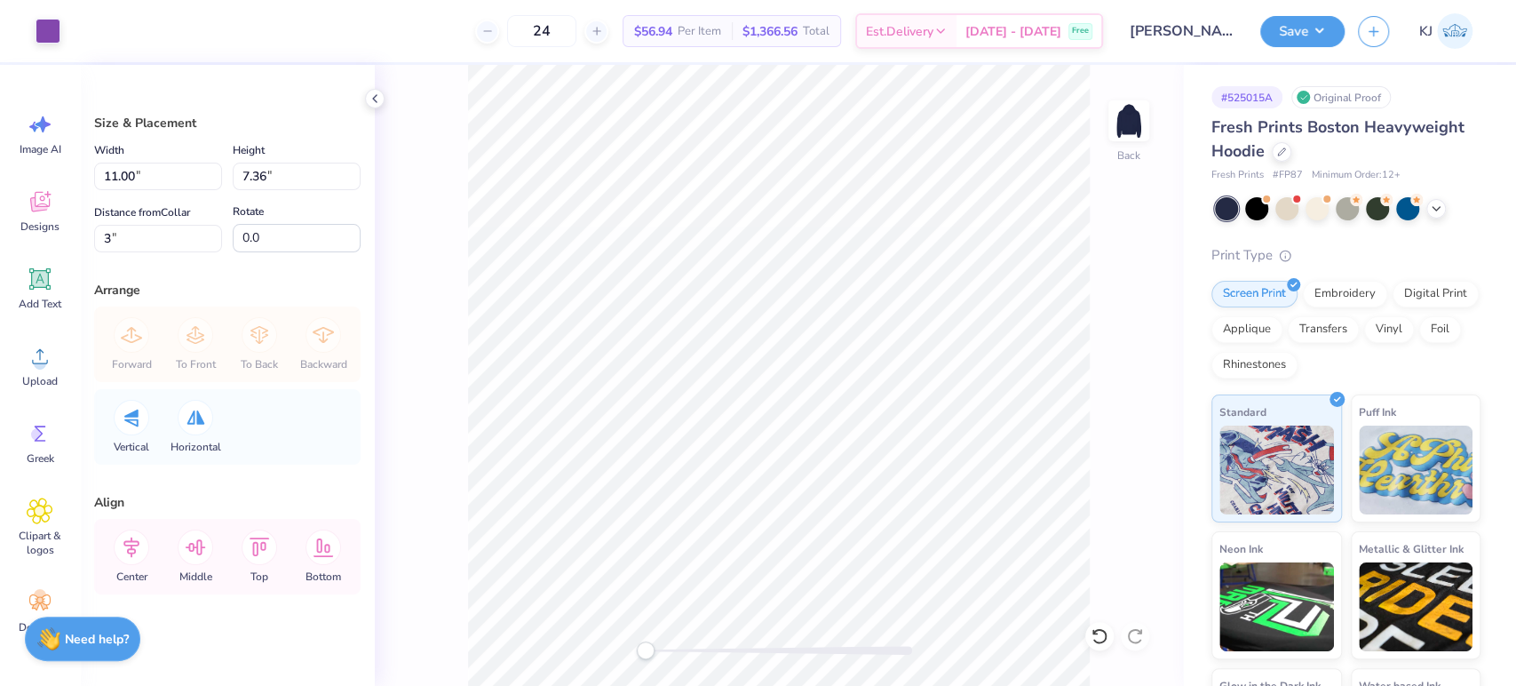
click at [445, 252] on div "Back" at bounding box center [779, 375] width 808 height 621
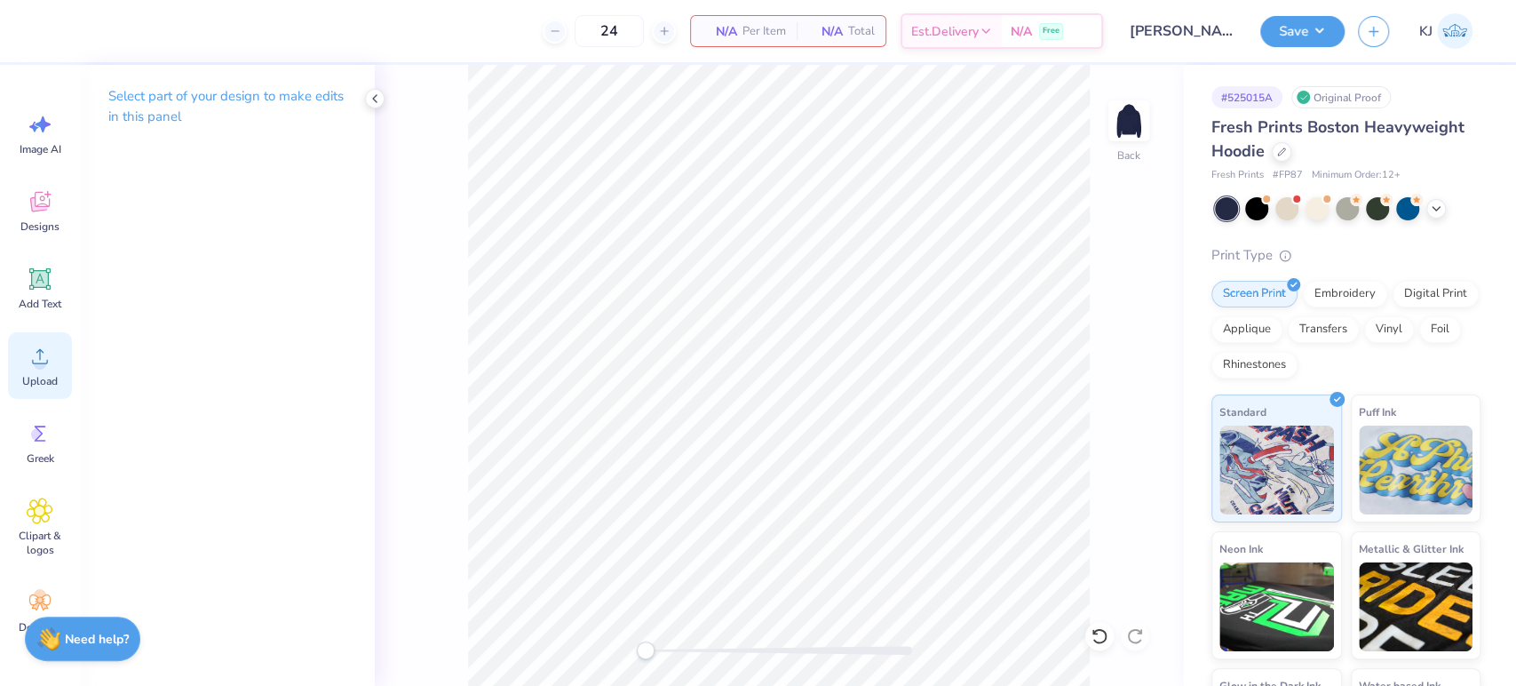
click at [40, 376] on span "Upload" at bounding box center [40, 381] width 36 height 14
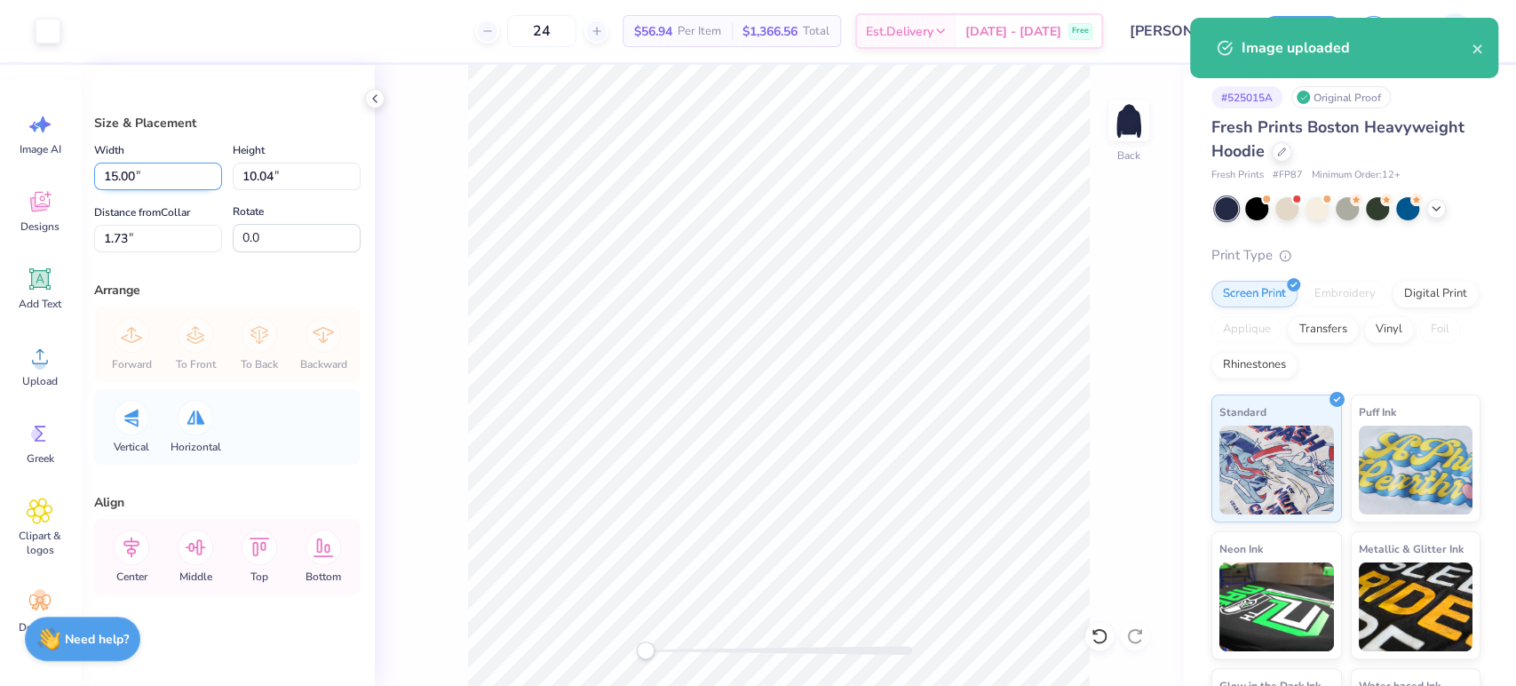
click at [120, 178] on input "15.00" at bounding box center [158, 177] width 128 height 28
click at [122, 174] on input "15.00" at bounding box center [158, 177] width 128 height 28
click at [122, 172] on input "15.00" at bounding box center [158, 177] width 128 height 28
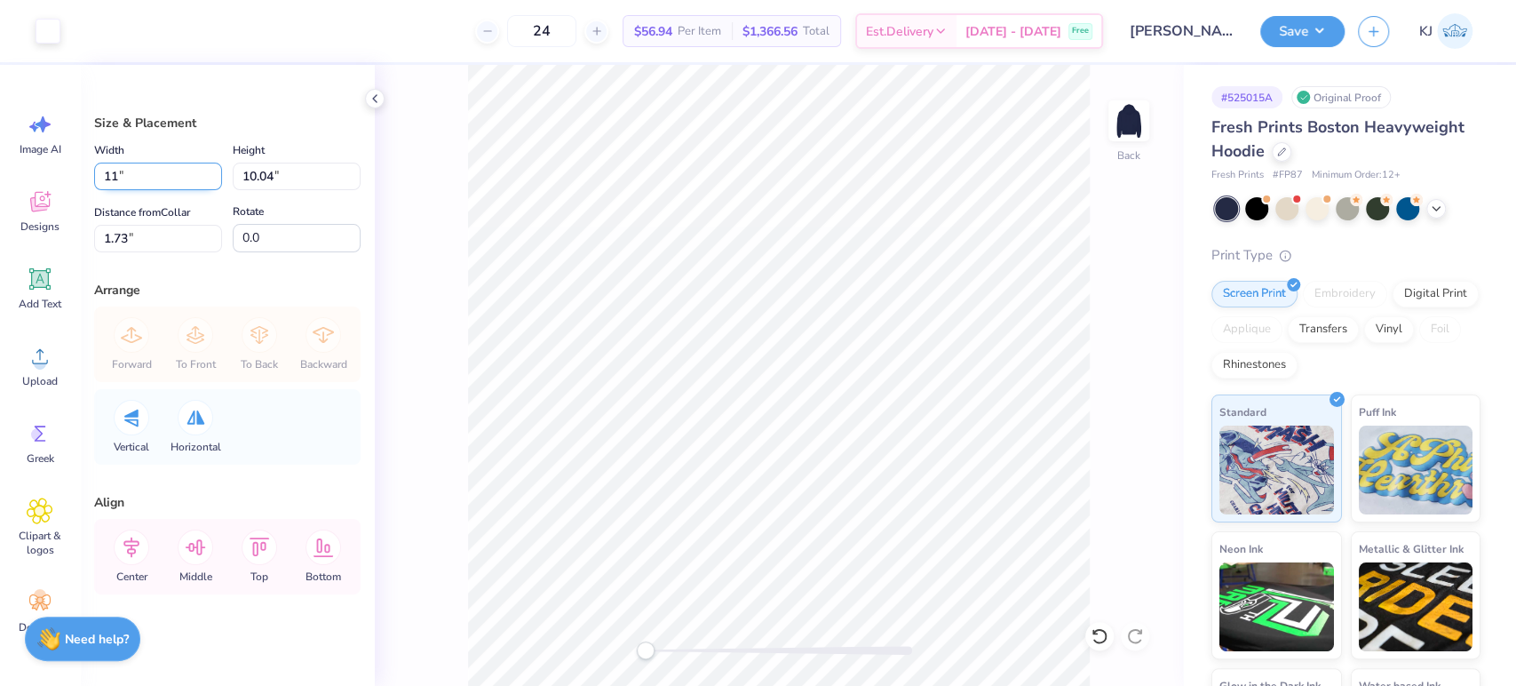
type input "11.00"
type input "7.36"
click at [115, 242] on input "3.07" at bounding box center [158, 239] width 128 height 28
type input "3"
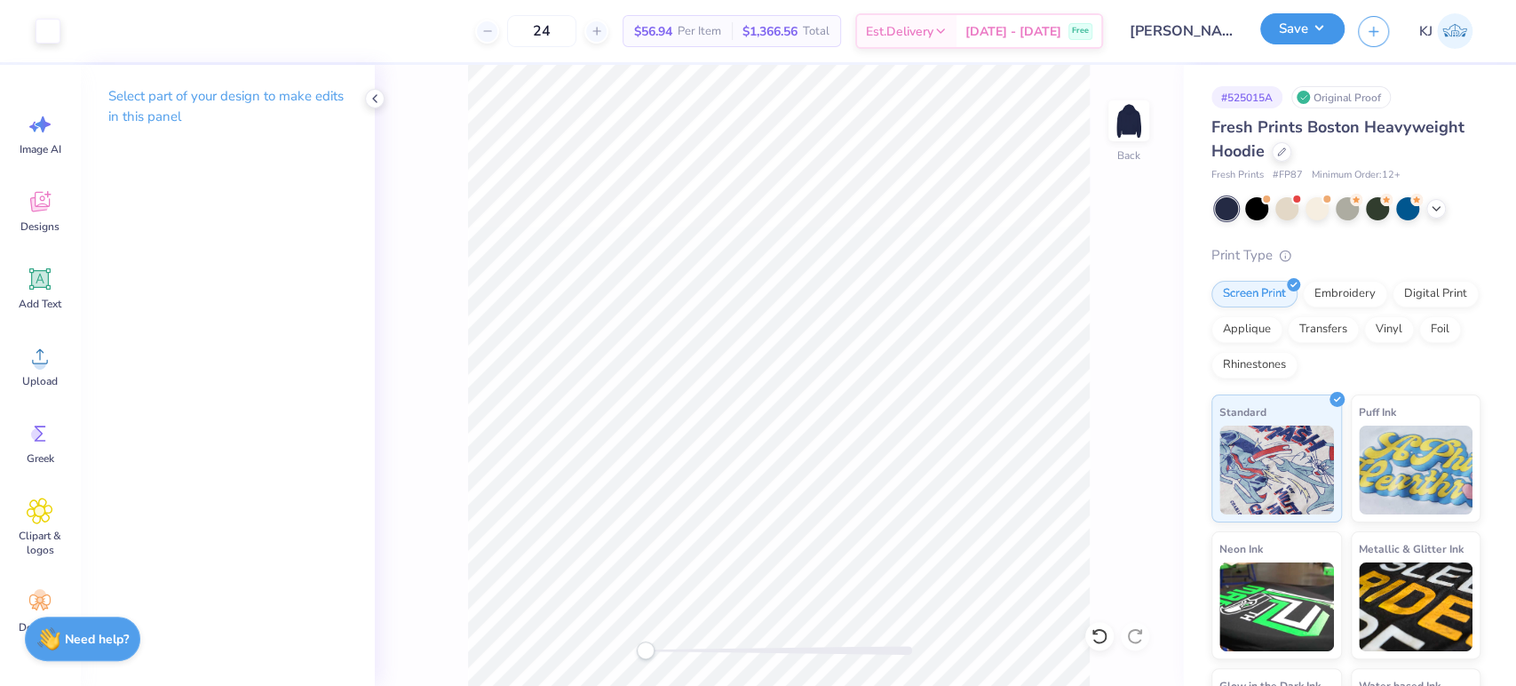
click at [1337, 28] on button "Save" at bounding box center [1302, 28] width 84 height 31
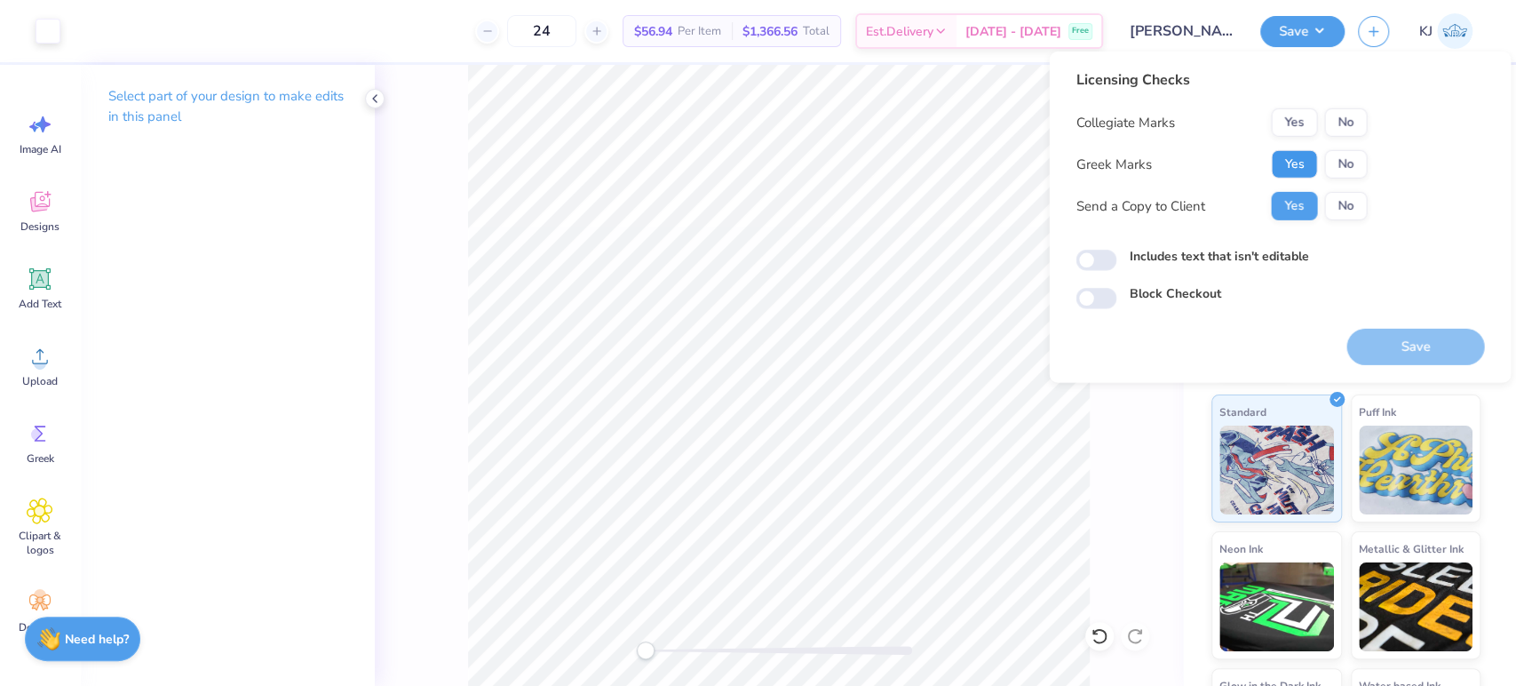
click at [1307, 162] on button "Yes" at bounding box center [1294, 164] width 46 height 28
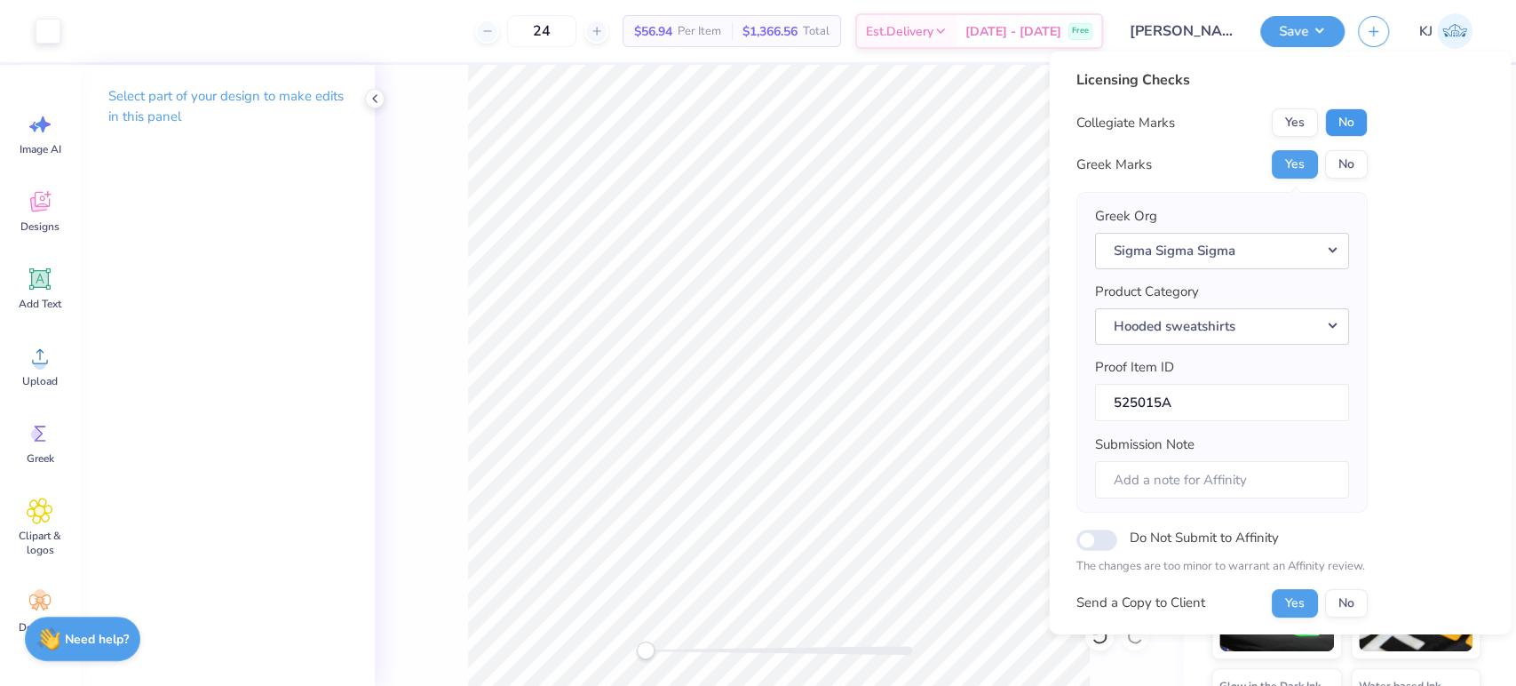
click at [1346, 110] on button "No" at bounding box center [1345, 122] width 43 height 28
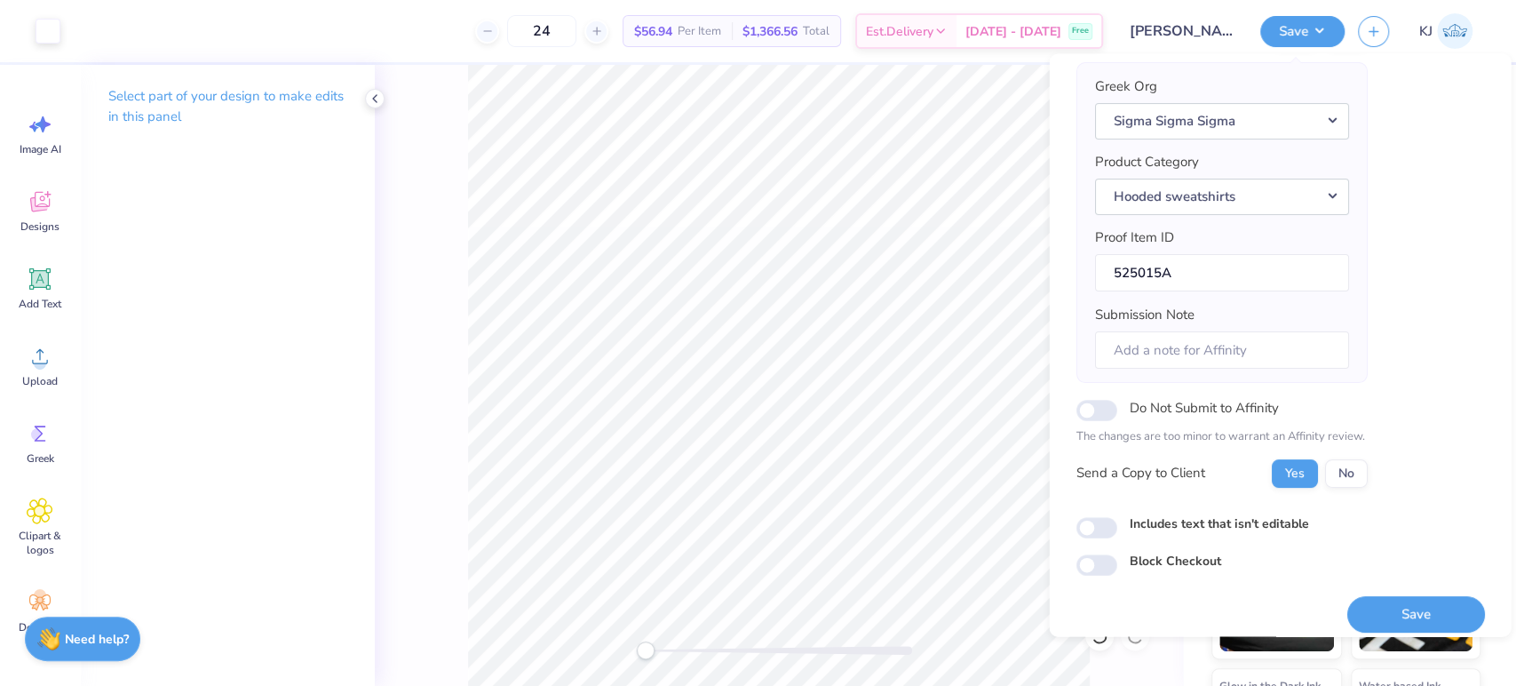
scroll to position [142, 0]
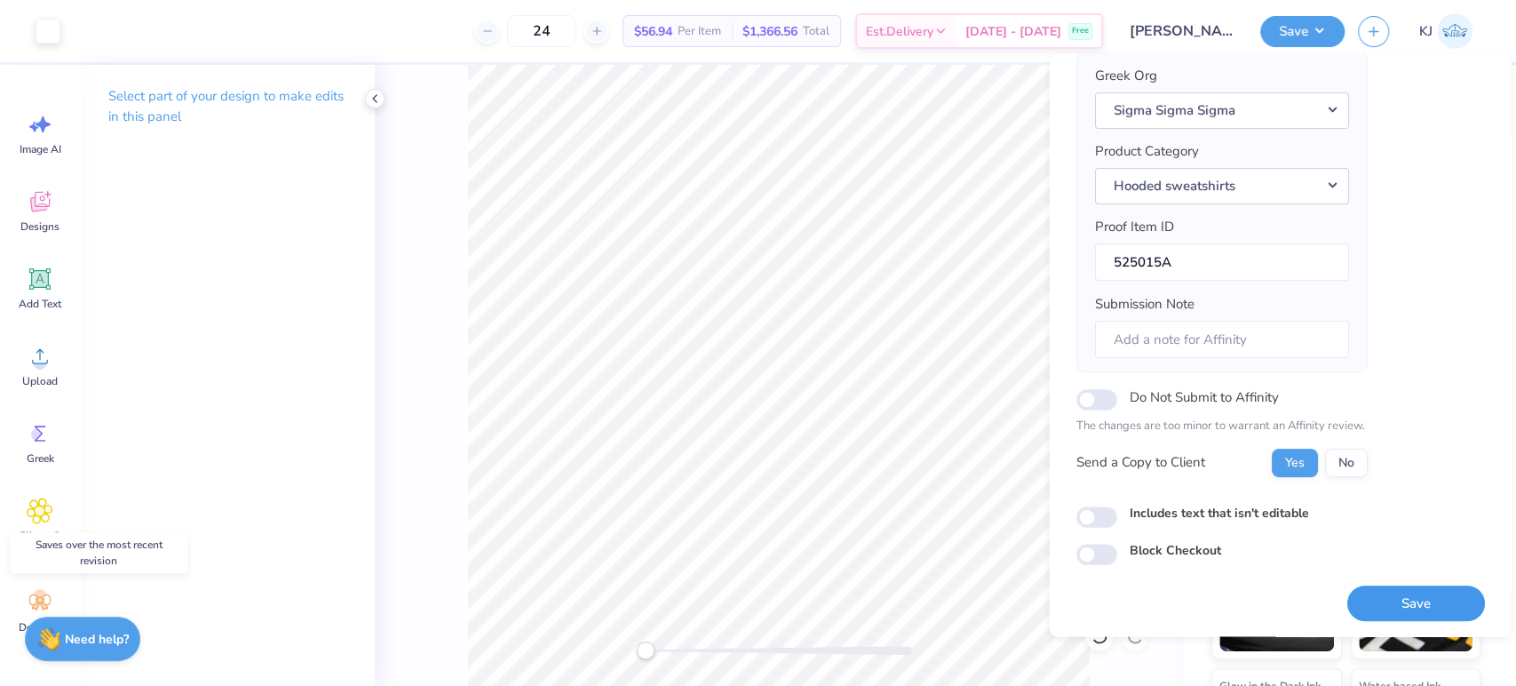
drag, startPoint x: 1377, startPoint y: 600, endPoint x: 1314, endPoint y: 575, distance: 67.3
click at [1377, 599] on button "Save" at bounding box center [1415, 603] width 138 height 36
